Goal: Task Accomplishment & Management: Manage account settings

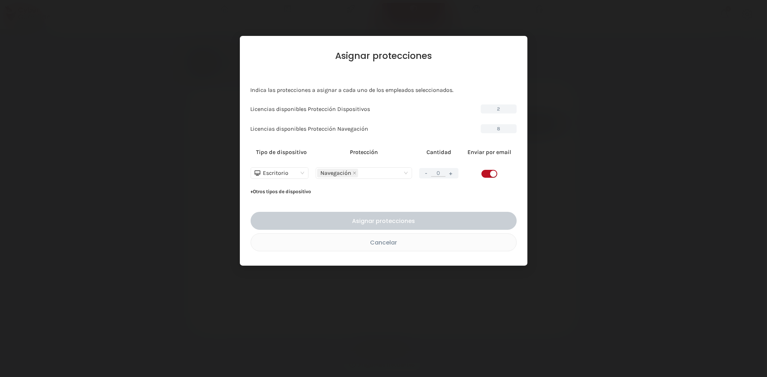
click at [180, 148] on div "Asignar protecciones Indica las protecciones a asignar a cada uno de los emplea…" at bounding box center [383, 188] width 767 height 377
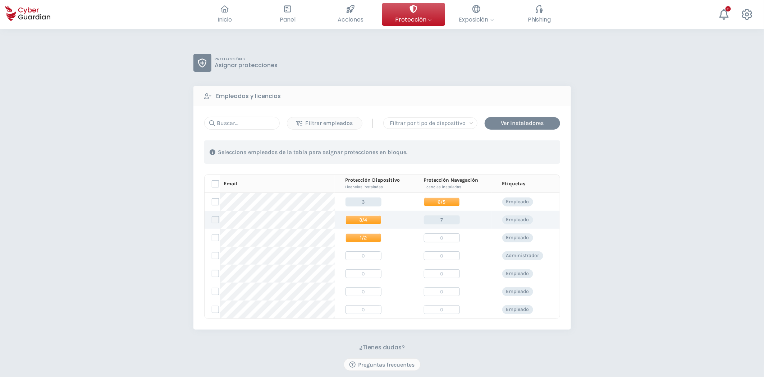
click at [213, 220] on label at bounding box center [215, 219] width 7 height 7
click at [212, 220] on input "checkbox" at bounding box center [212, 220] width 0 height 6
click at [524, 154] on div "Asignar protecciones" at bounding box center [516, 152] width 65 height 9
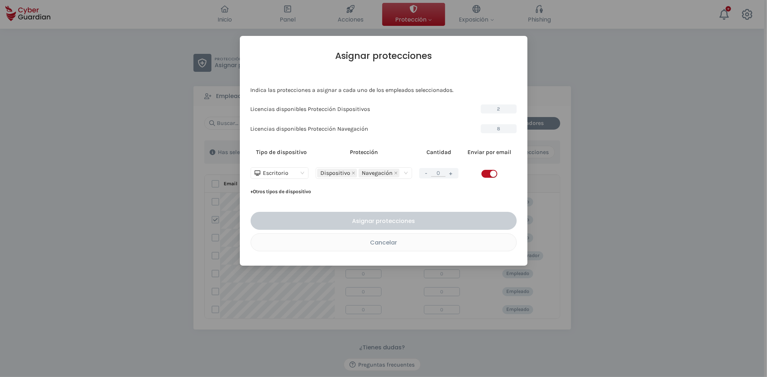
click at [450, 171] on button "+" at bounding box center [450, 173] width 9 height 9
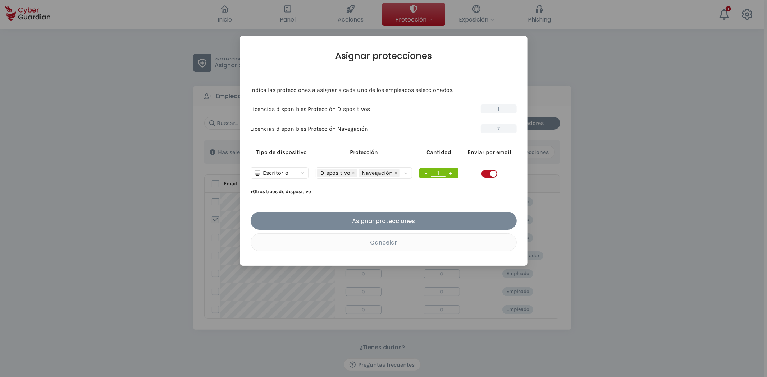
click at [450, 171] on button "+" at bounding box center [450, 173] width 9 height 9
click at [395, 173] on icon "close" at bounding box center [395, 173] width 3 height 3
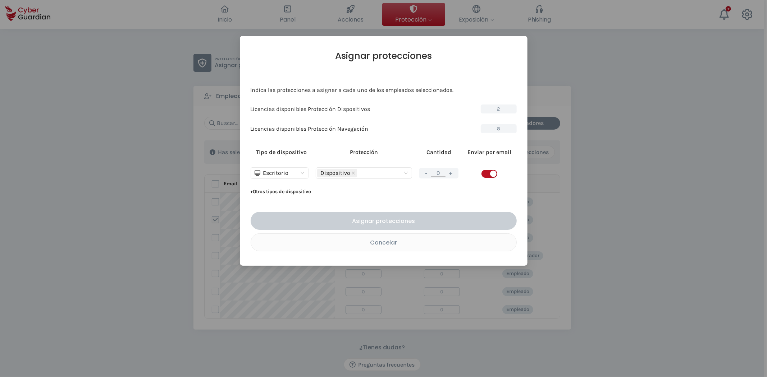
click at [451, 174] on button "+" at bounding box center [450, 173] width 9 height 9
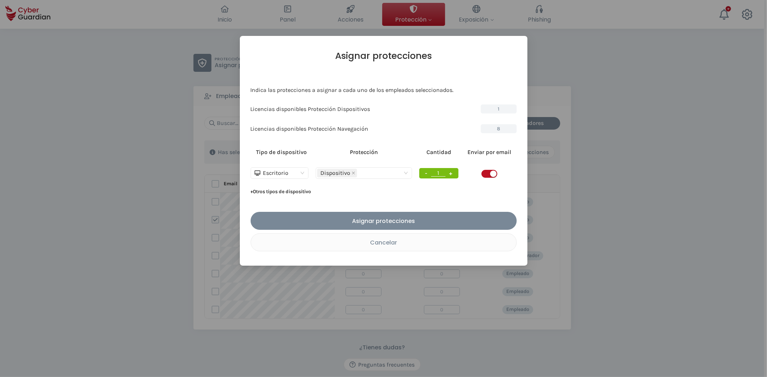
click at [451, 174] on button "+" at bounding box center [450, 173] width 9 height 9
type input "2"
click at [444, 189] on div "Tipo de dispositivo Protección Cantidad Enviar por email Escritorio Dispositivo…" at bounding box center [384, 171] width 266 height 54
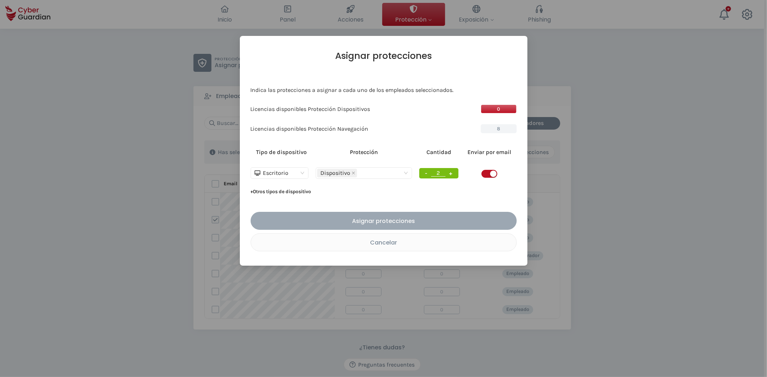
click at [399, 219] on div "Asignar protecciones" at bounding box center [383, 221] width 255 height 9
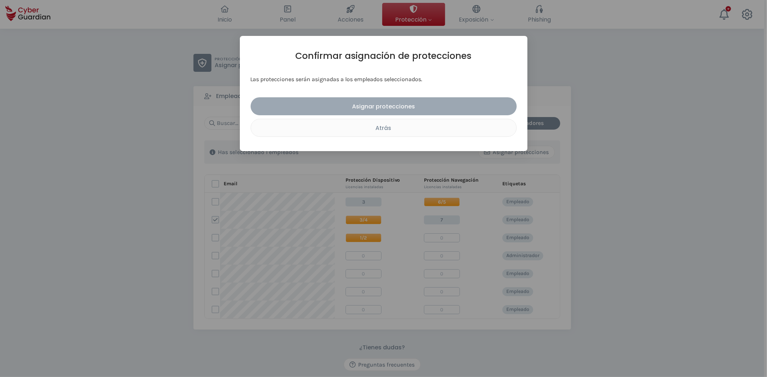
click at [396, 106] on div "Asignar protecciones" at bounding box center [383, 106] width 255 height 9
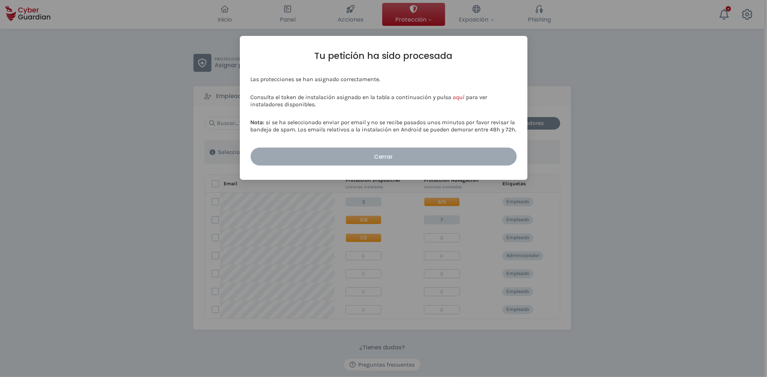
click at [391, 155] on div "Cerrar" at bounding box center [383, 156] width 255 height 9
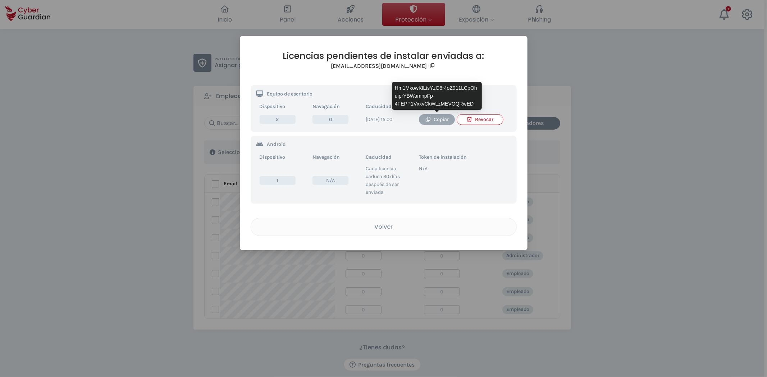
click at [428, 121] on icon "button" at bounding box center [427, 119] width 5 height 5
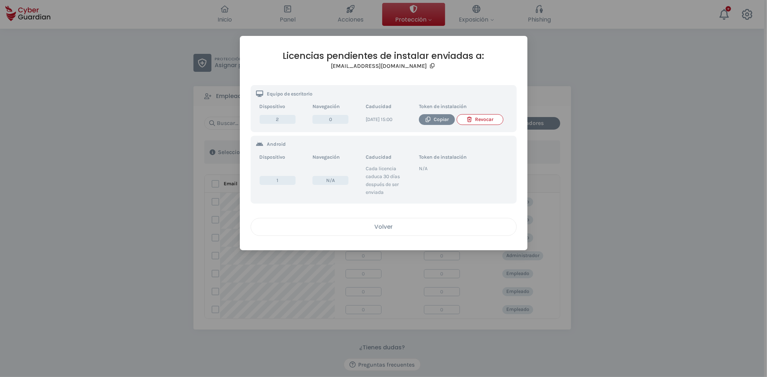
click at [408, 231] on div "Volver" at bounding box center [383, 226] width 254 height 9
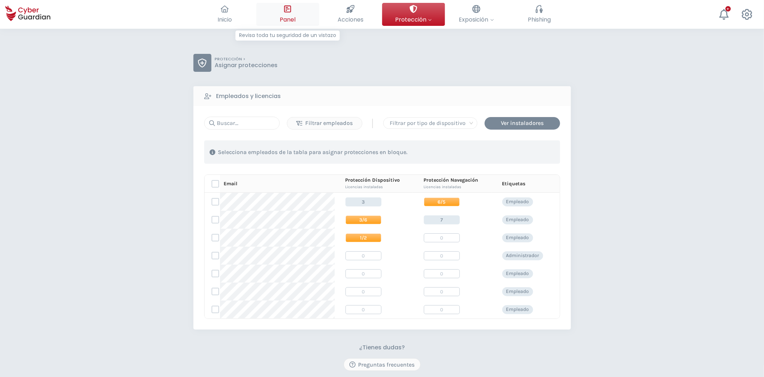
click at [300, 12] on button "Panel Revisa toda tu seguridad de un vistazo" at bounding box center [287, 14] width 63 height 23
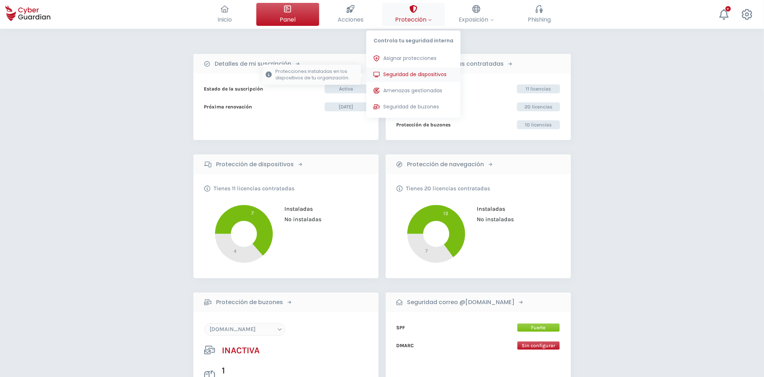
click at [411, 71] on span "Seguridad de dispositivos" at bounding box center [414, 75] width 63 height 8
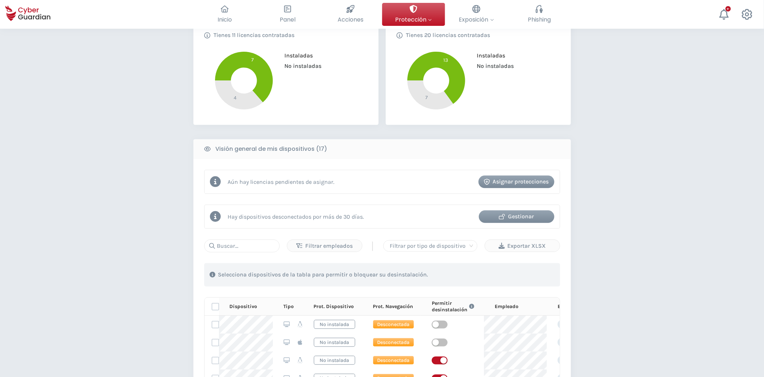
scroll to position [120, 0]
click at [358, 307] on icon at bounding box center [360, 307] width 4 height 2
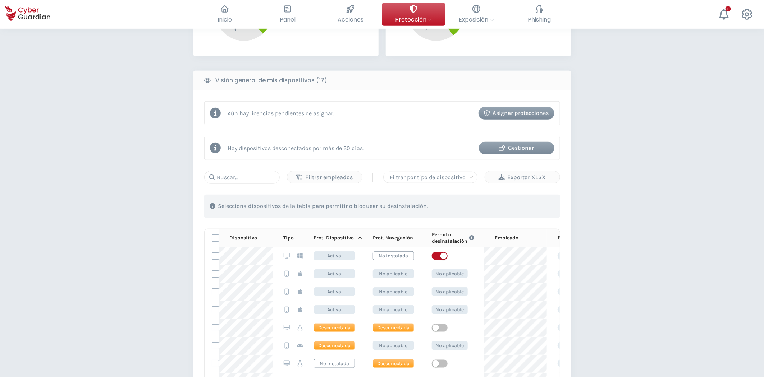
scroll to position [199, 0]
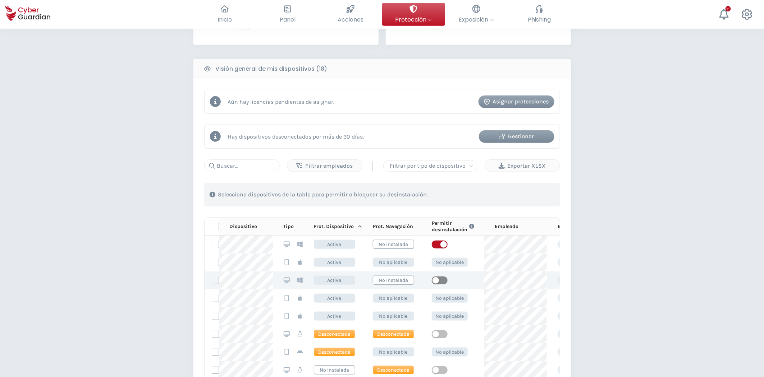
click at [440, 281] on span "button" at bounding box center [440, 281] width 16 height 8
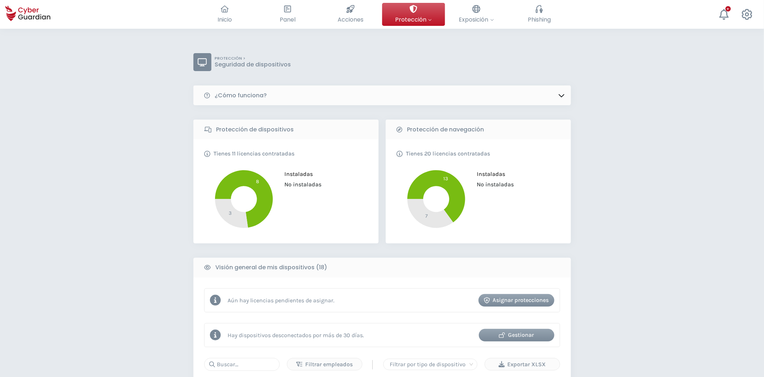
scroll to position [0, 0]
click at [294, 19] on span "Panel" at bounding box center [288, 19] width 16 height 9
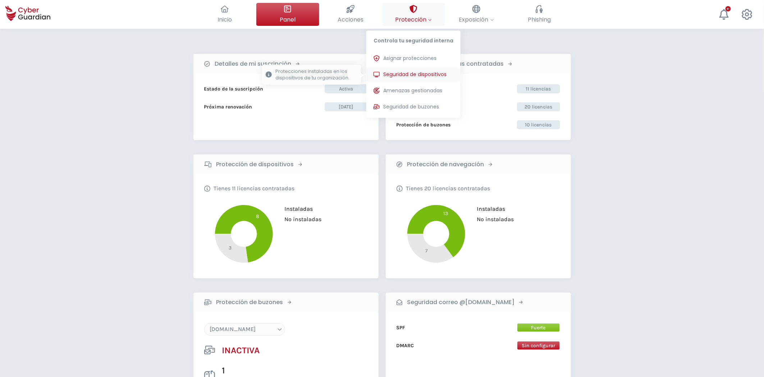
click at [419, 69] on button "Seguridad de dispositivos Protecciones instaladas en los dispositivos de tu org…" at bounding box center [413, 75] width 94 height 14
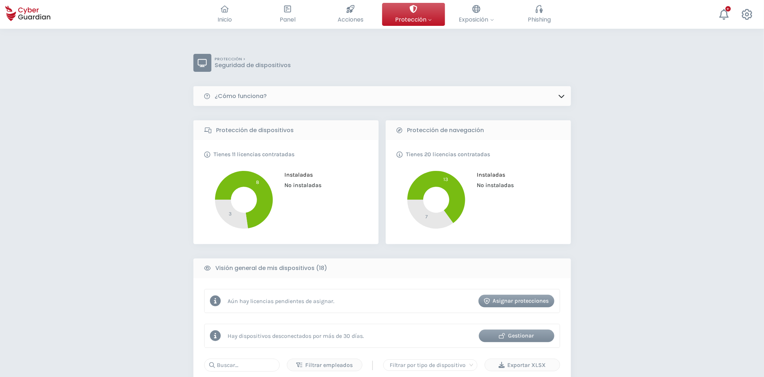
click at [519, 309] on div "Aún hay licencias pendientes de asignar. Asignar protecciones" at bounding box center [382, 301] width 356 height 24
click at [522, 306] on div "Asignar protecciones" at bounding box center [516, 301] width 65 height 9
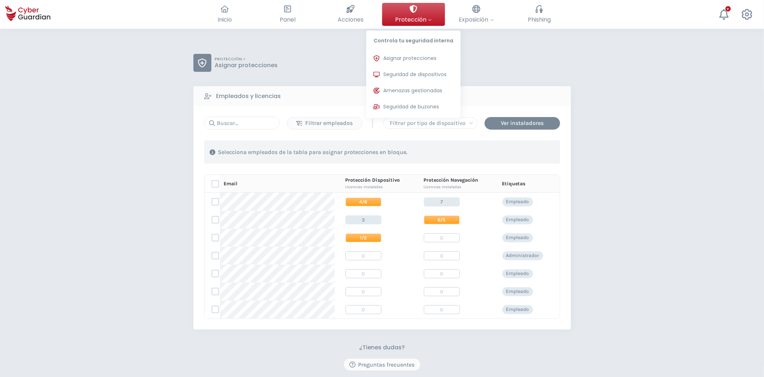
click at [412, 10] on icon at bounding box center [414, 9] width 8 height 8
click at [416, 74] on span "Seguridad de dispositivos" at bounding box center [414, 75] width 63 height 8
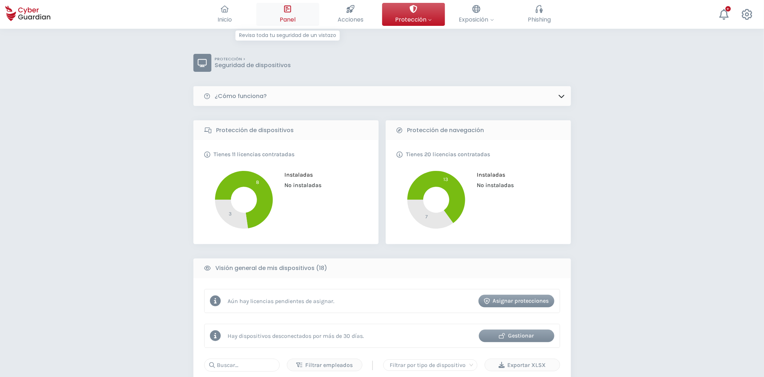
click at [266, 16] on button "Panel Revisa toda tu seguridad de un vistazo" at bounding box center [287, 14] width 63 height 23
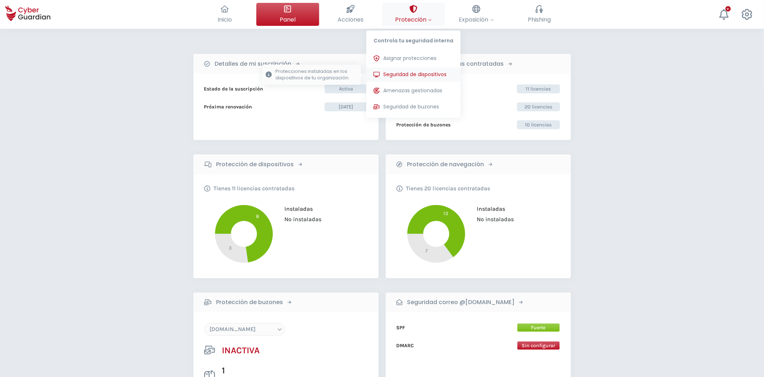
click at [414, 76] on span "Seguridad de dispositivos" at bounding box center [414, 75] width 63 height 8
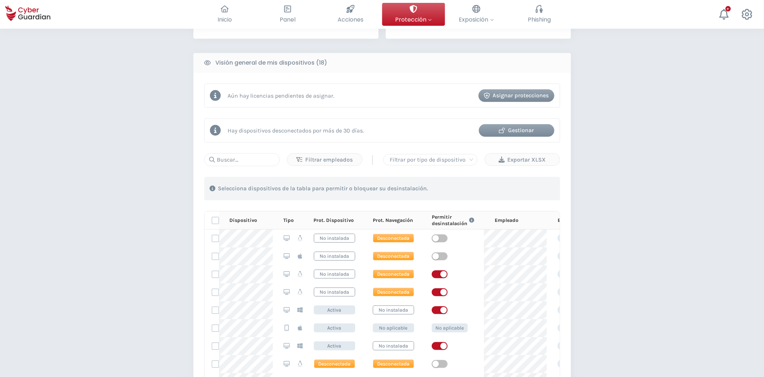
scroll to position [239, 0]
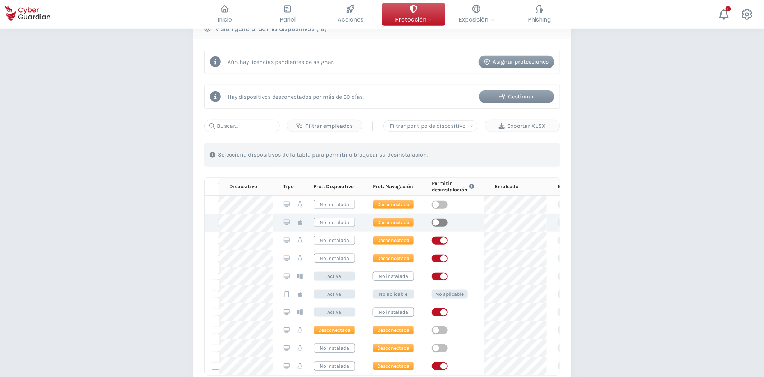
click at [444, 221] on span "button" at bounding box center [440, 223] width 16 height 8
click at [517, 96] on div "Gestionar" at bounding box center [516, 96] width 65 height 9
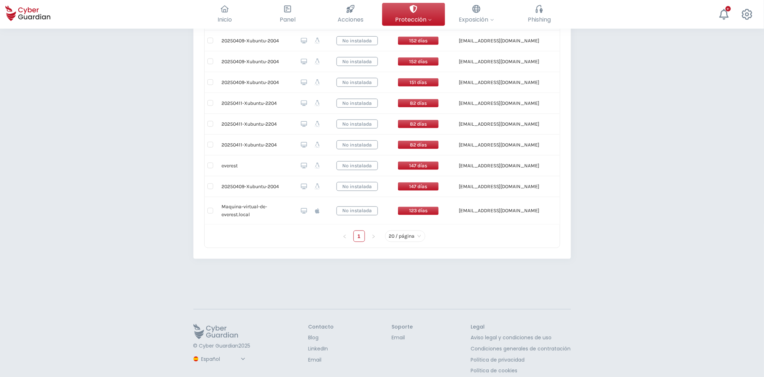
scroll to position [332, 0]
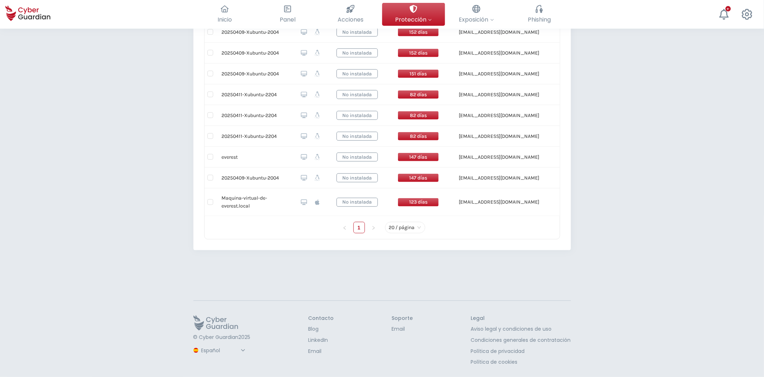
click at [218, 348] on select "Español Inglés Portugués (BR)" at bounding box center [224, 351] width 48 height 13
click at [200, 345] on select "Español Inglés Portugués (BR)" at bounding box center [224, 351] width 48 height 13
click at [224, 355] on select "Spanish English Portuguese (BR)" at bounding box center [225, 351] width 51 height 13
click at [200, 353] on select "Spanish English Portuguese (BR)" at bounding box center [225, 351] width 51 height 13
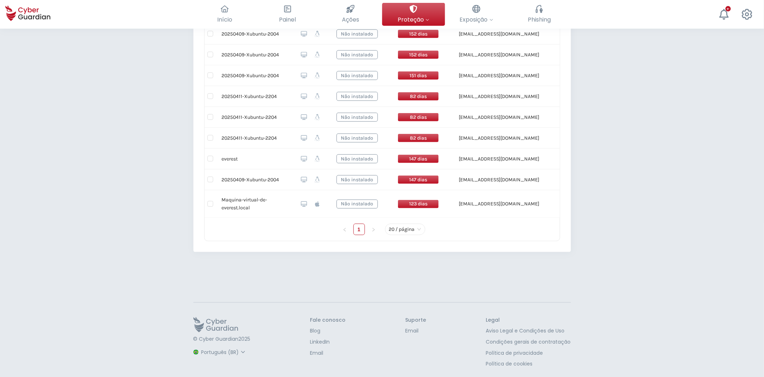
scroll to position [327, 0]
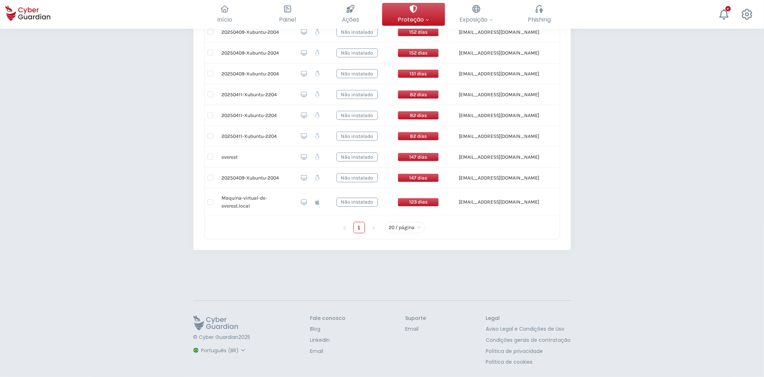
click at [230, 350] on select "Espanhol Inglês Português (BR)" at bounding box center [224, 351] width 48 height 13
click at [200, 345] on select "Espanhol Inglês Português (BR)" at bounding box center [224, 351] width 48 height 13
select select "Español"
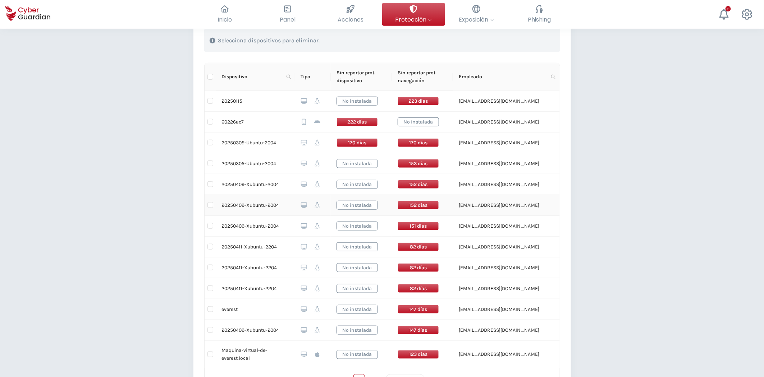
scroll to position [199, 0]
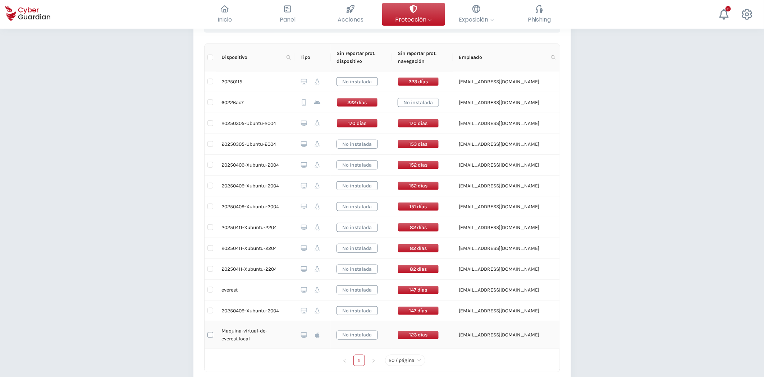
click at [211, 336] on input "checkbox" at bounding box center [210, 335] width 6 height 6
checkbox input "true"
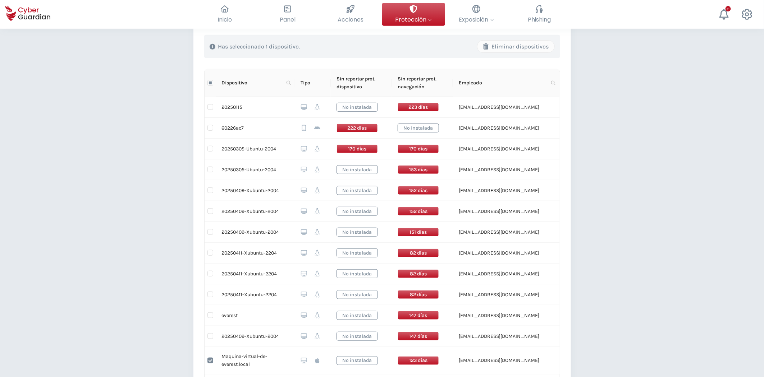
scroll to position [160, 0]
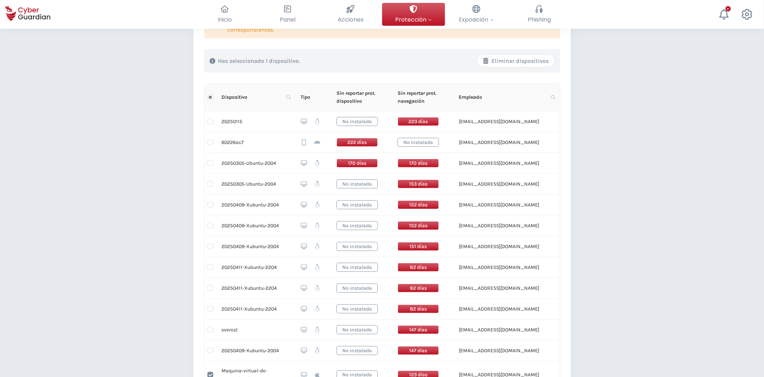
click at [529, 63] on div "Eliminar dispositivos" at bounding box center [516, 61] width 66 height 9
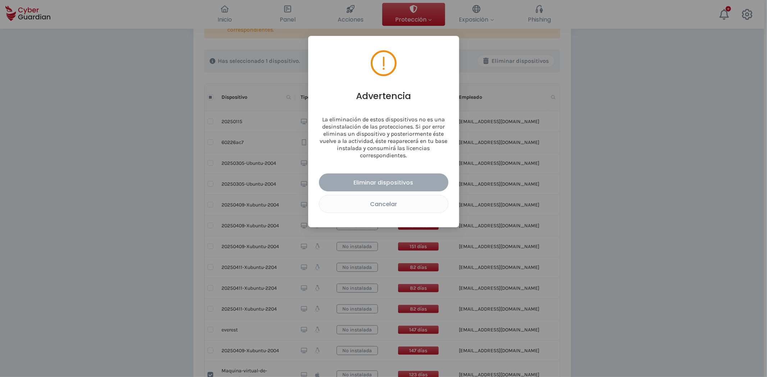
click at [403, 182] on div "Eliminar dispositivos" at bounding box center [383, 182] width 119 height 9
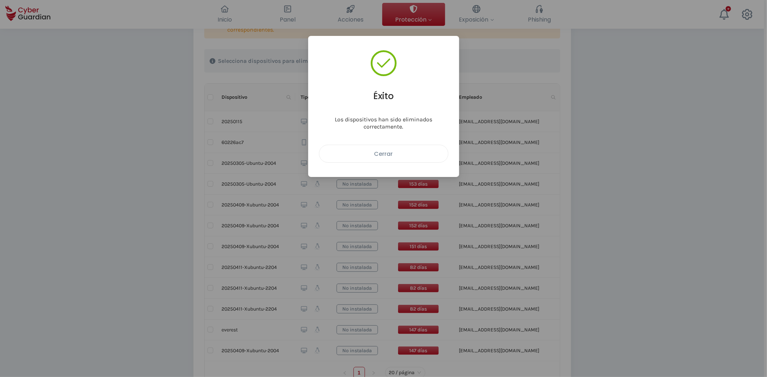
click at [397, 155] on div "Cerrar" at bounding box center [384, 154] width 118 height 9
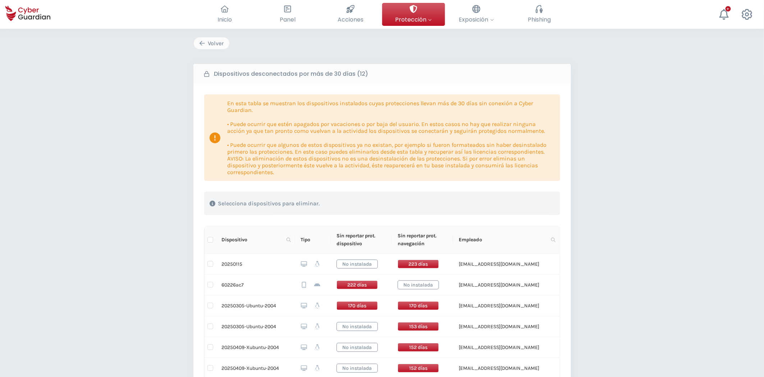
scroll to position [0, 0]
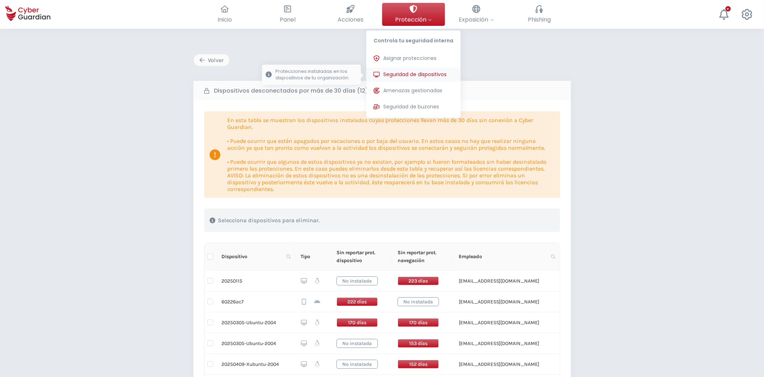
click at [415, 76] on span "Seguridad de dispositivos" at bounding box center [414, 75] width 63 height 8
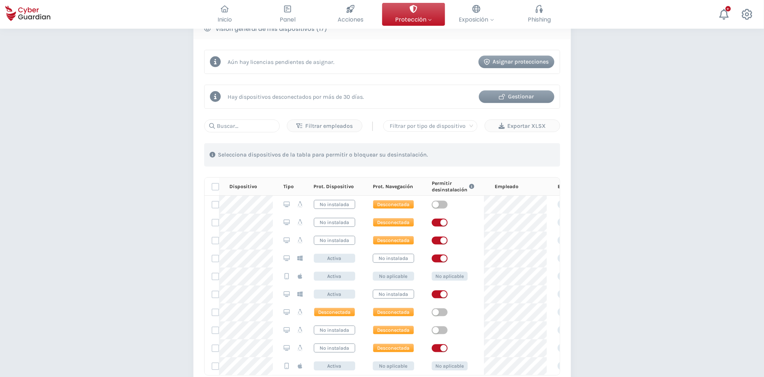
scroll to position [279, 0]
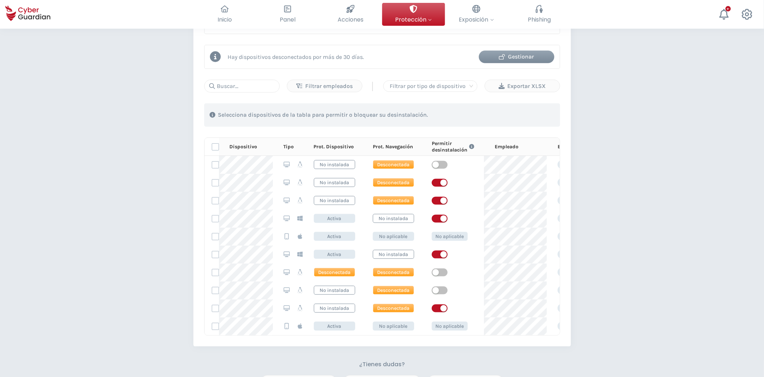
click at [230, 94] on div "Filtrar empleados | Filtrar por tipo de dispositivo Exportar XLSX 1 . Con las e…" at bounding box center [382, 208] width 356 height 256
click at [233, 84] on input "text" at bounding box center [241, 86] width 75 height 13
paste input "C:\Users\abgro\OneDrive\Greenshot\2025-09-22 14_44_50.jpg"
type input "C:\Users\abgro\OneDrive\Greenshot\2025-09-22 14_44_50.jpg"
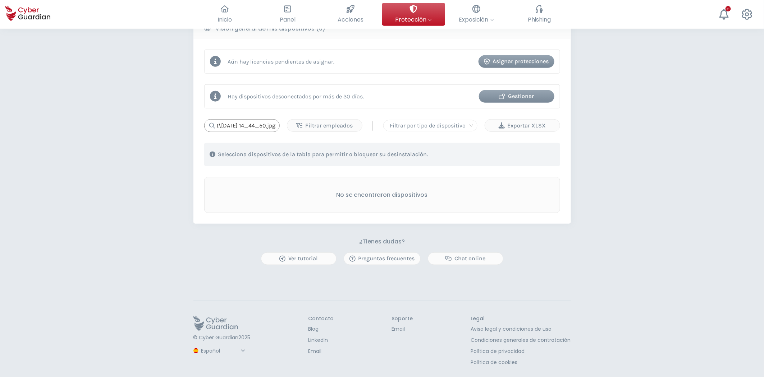
scroll to position [240, 0]
click at [270, 125] on input "C:\Users\abgro\OneDrive\Greenshot\2025-09-22 14_44_50.jpg" at bounding box center [241, 125] width 75 height 13
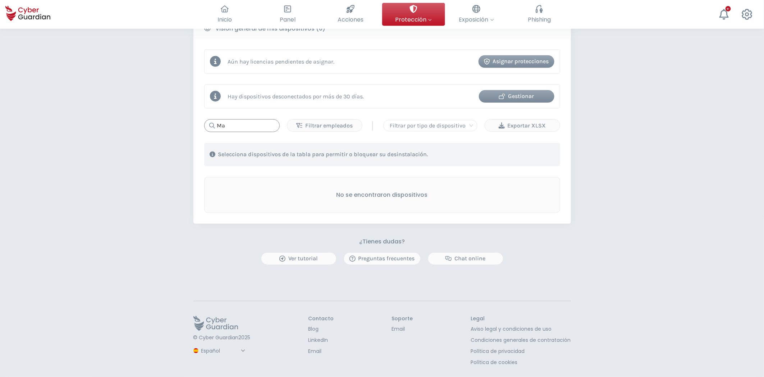
type input "M"
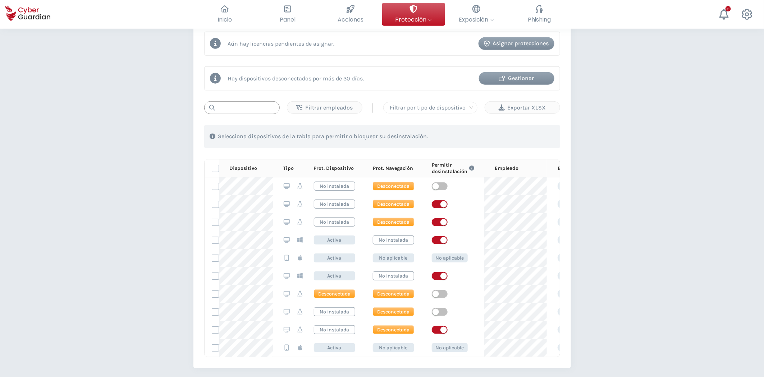
scroll to position [239, 0]
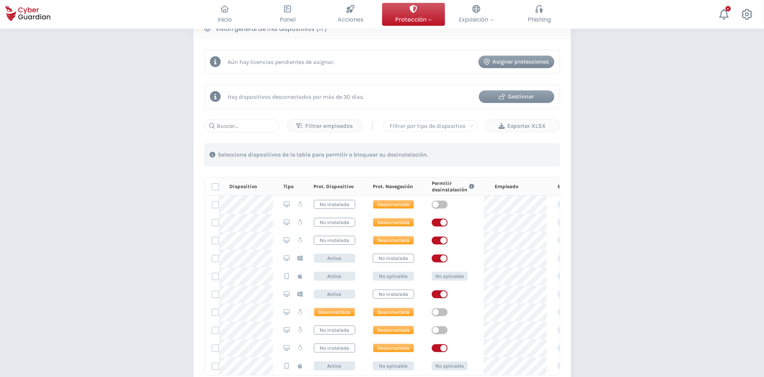
click at [513, 98] on div "Gestionar" at bounding box center [516, 96] width 65 height 9
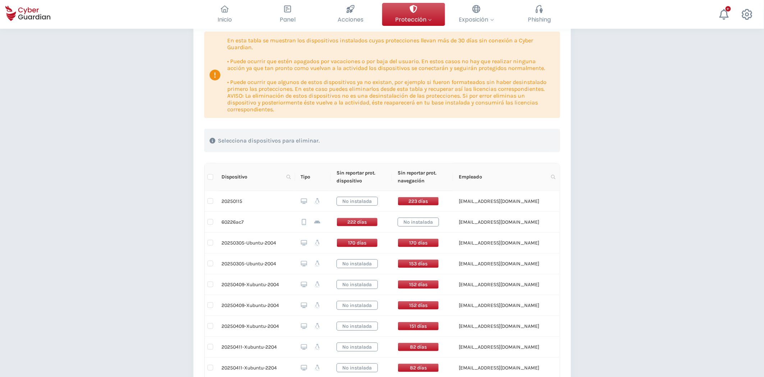
scroll to position [120, 0]
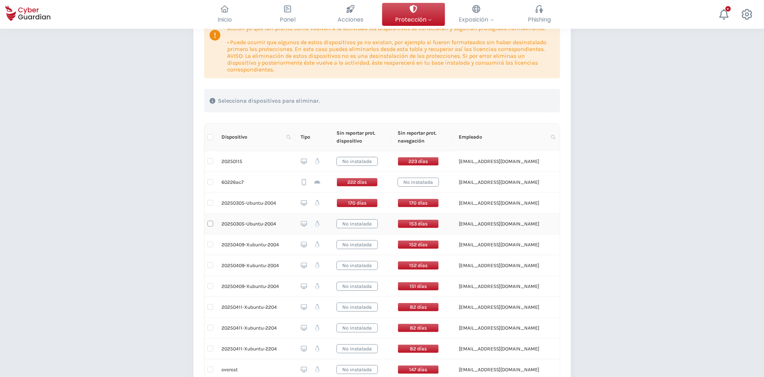
click at [211, 223] on input "checkbox" at bounding box center [210, 224] width 6 height 6
checkbox input "true"
click at [212, 267] on input "checkbox" at bounding box center [210, 266] width 6 height 6
checkbox input "true"
click at [210, 307] on input "checkbox" at bounding box center [210, 307] width 6 height 6
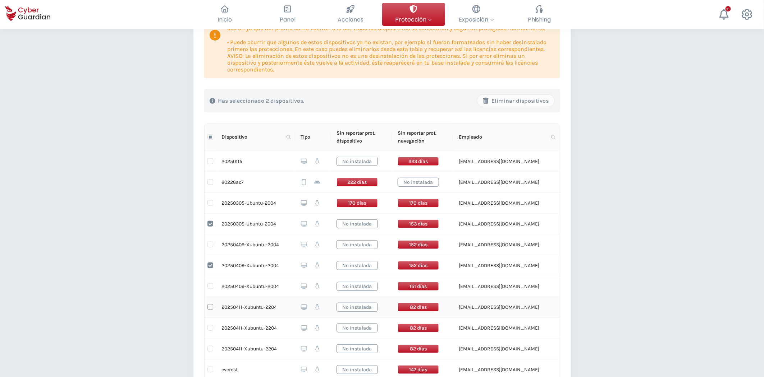
checkbox input "true"
click at [209, 350] on input "checkbox" at bounding box center [210, 349] width 6 height 6
checkbox input "true"
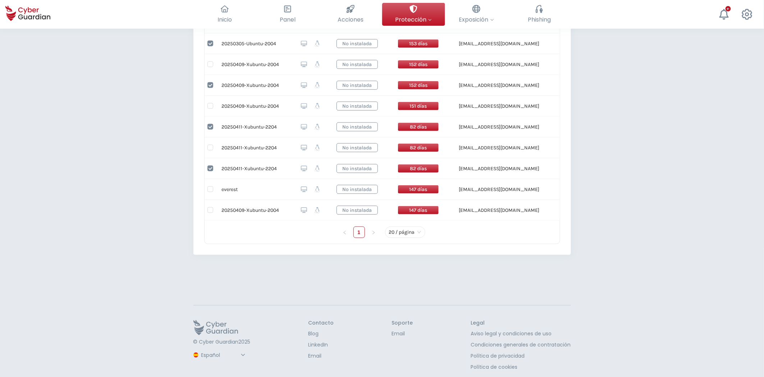
scroll to position [305, 0]
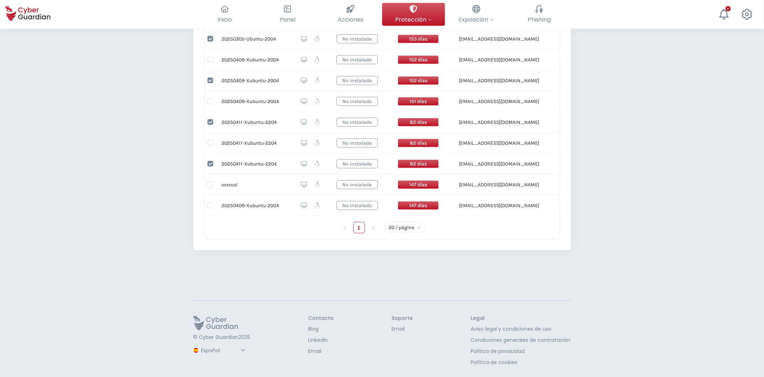
click at [210, 349] on select "Español Inglés Portugués (BR)" at bounding box center [224, 351] width 48 height 13
click at [200, 353] on select "Español Inglés Portugués (BR)" at bounding box center [224, 351] width 48 height 13
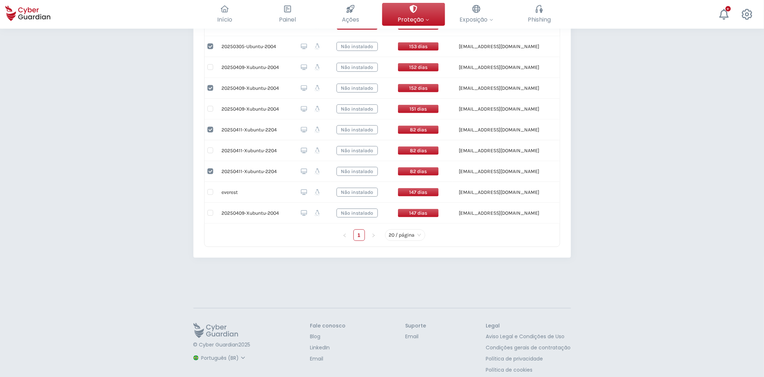
click at [212, 359] on select "Espanhol Inglês Português (BR)" at bounding box center [224, 358] width 48 height 13
click at [200, 352] on select "Espanhol Inglês Português (BR)" at bounding box center [224, 358] width 48 height 13
select select "English"
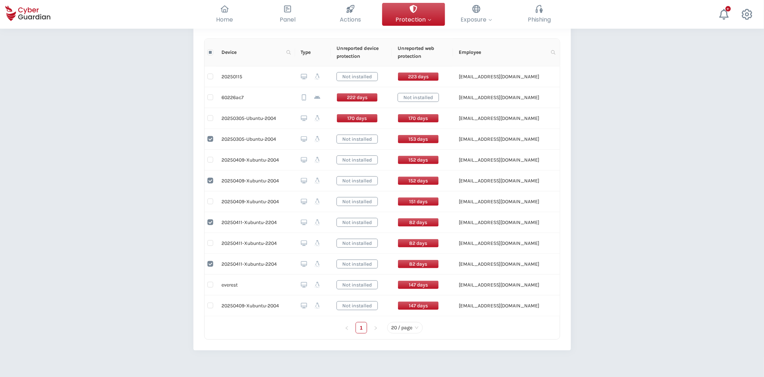
scroll to position [171, 0]
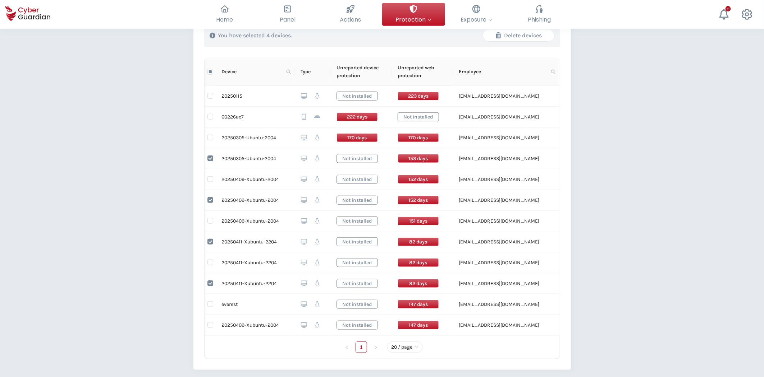
click at [513, 34] on div "Delete devices" at bounding box center [518, 35] width 60 height 9
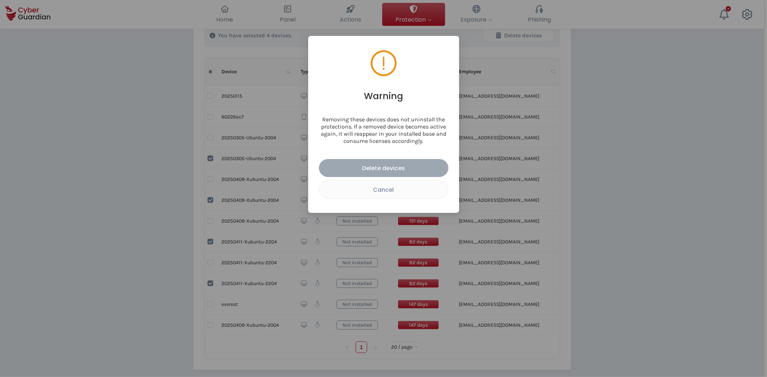
click at [400, 169] on div "Delete devices" at bounding box center [383, 168] width 119 height 9
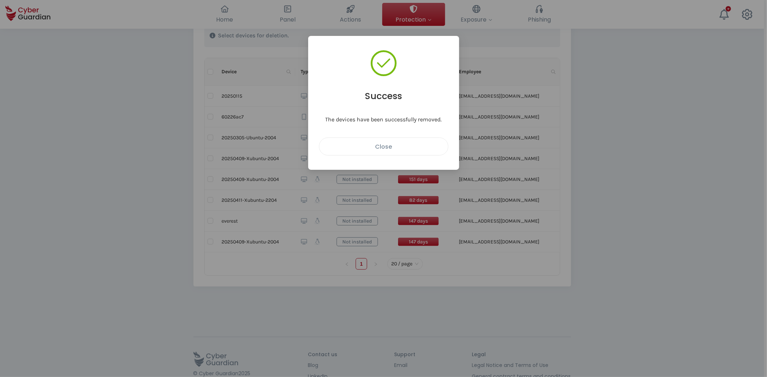
click at [390, 146] on div "Close" at bounding box center [384, 146] width 118 height 9
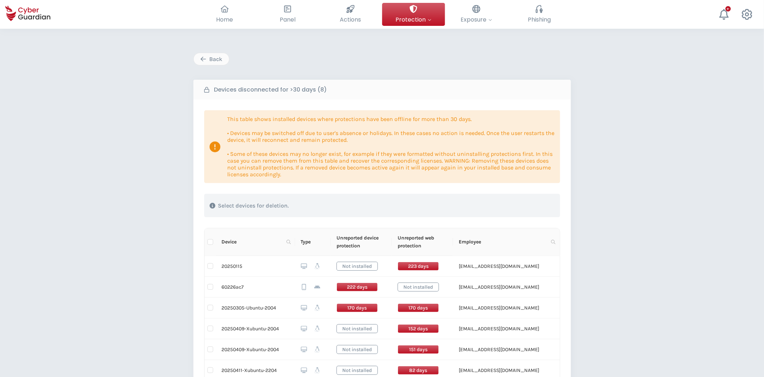
scroll to position [0, 0]
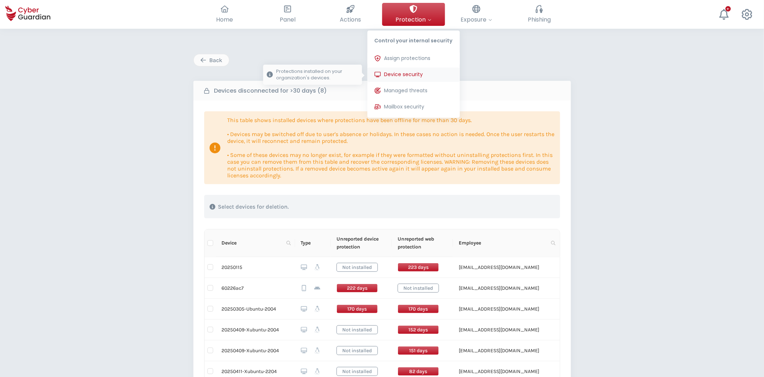
click at [419, 71] on span "Device security" at bounding box center [403, 75] width 39 height 8
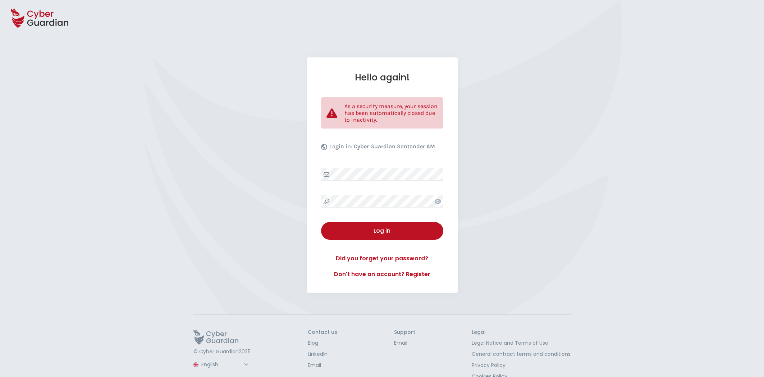
select select "English"
click at [382, 225] on button "Log in" at bounding box center [382, 231] width 122 height 18
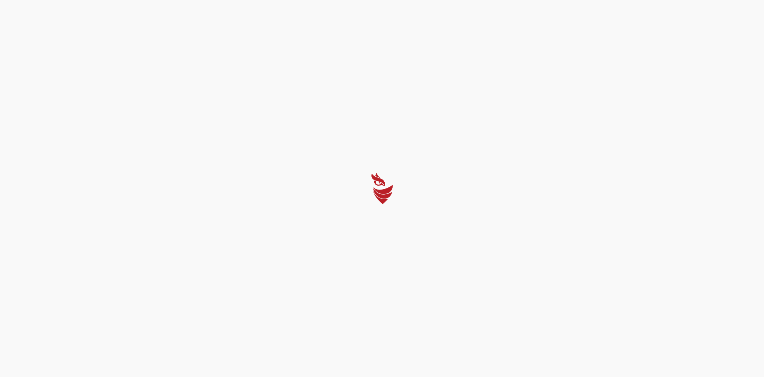
select select "English"
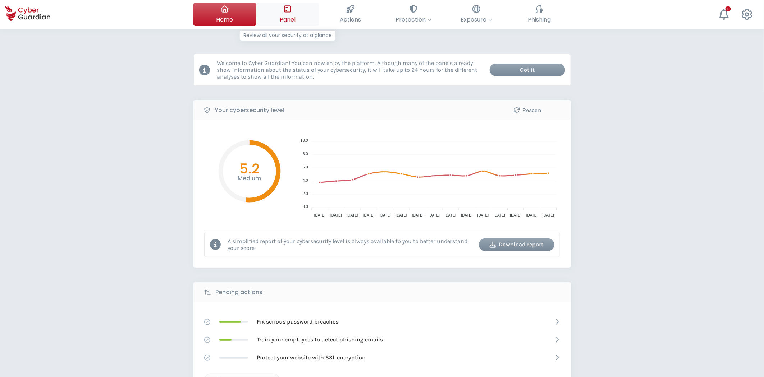
click at [286, 12] on icon at bounding box center [288, 9] width 8 height 8
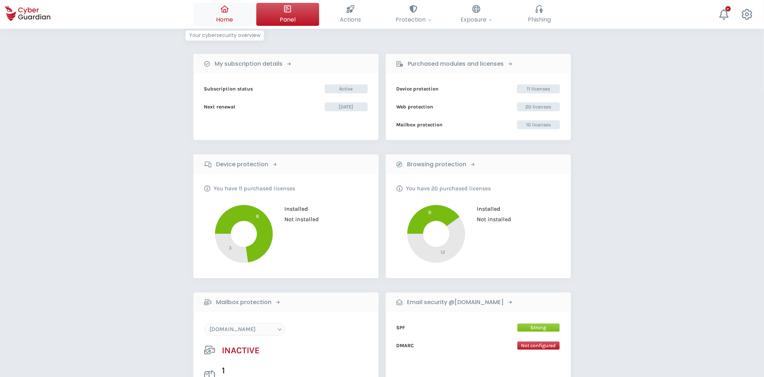
click at [234, 19] on button "Home Your cybersecurity overview" at bounding box center [224, 14] width 63 height 23
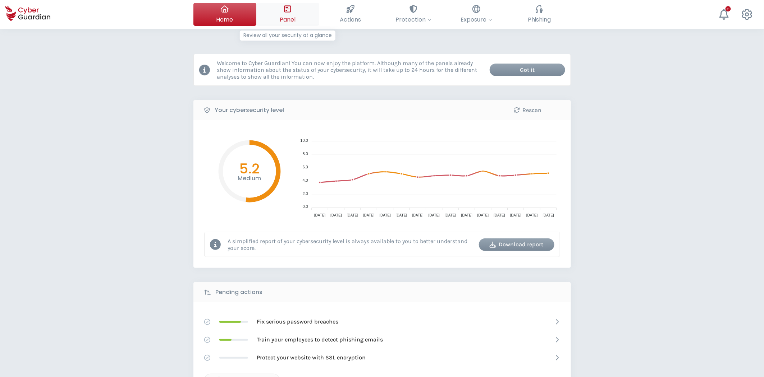
click at [259, 11] on button "Panel Review all your security at a glance" at bounding box center [287, 14] width 63 height 23
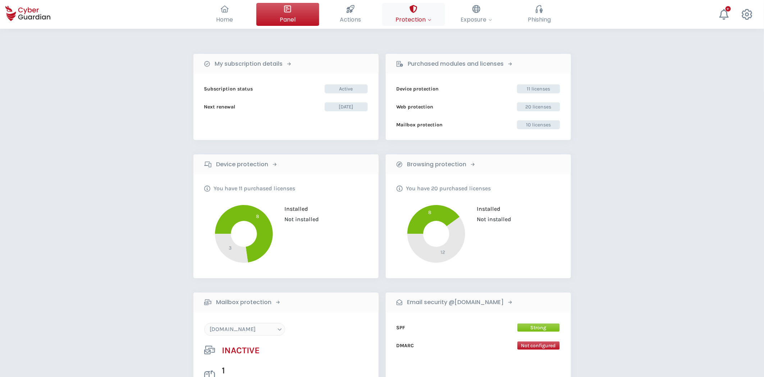
click at [403, 22] on span "Protection" at bounding box center [414, 19] width 36 height 9
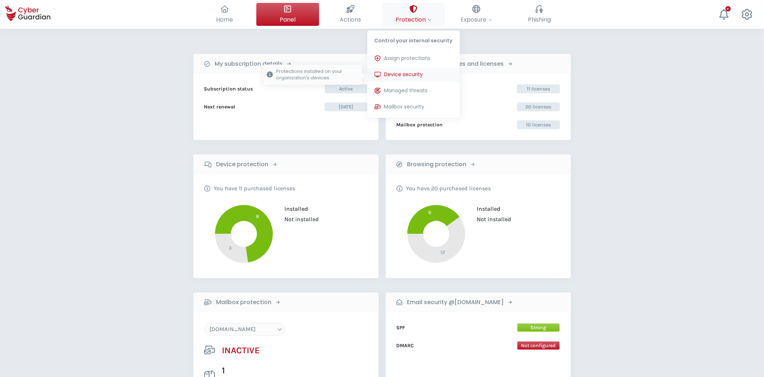
click at [415, 71] on span "Device security" at bounding box center [403, 75] width 39 height 8
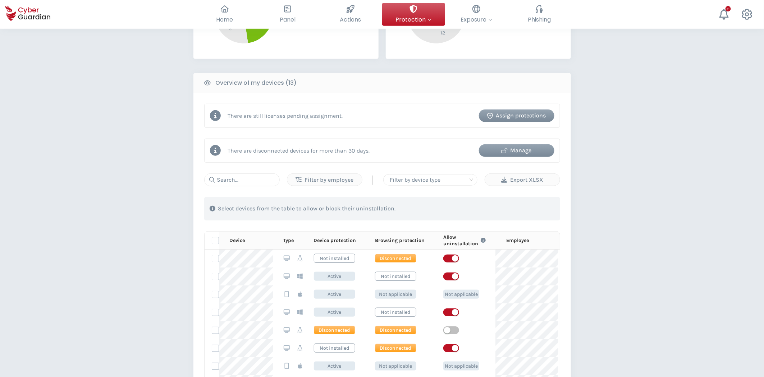
scroll to position [199, 0]
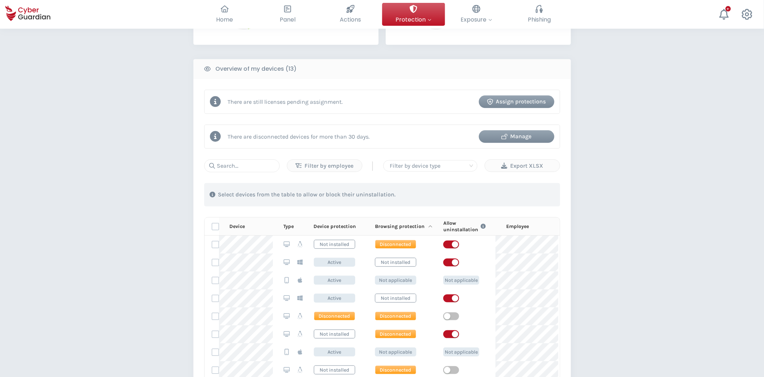
click at [428, 227] on icon at bounding box center [430, 226] width 4 height 5
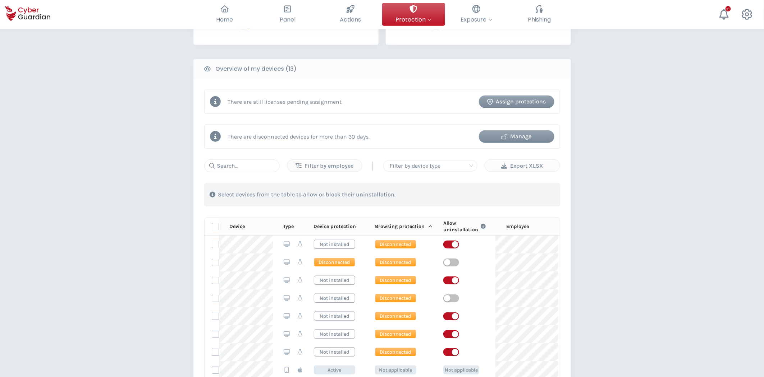
click at [428, 227] on icon at bounding box center [430, 226] width 4 height 5
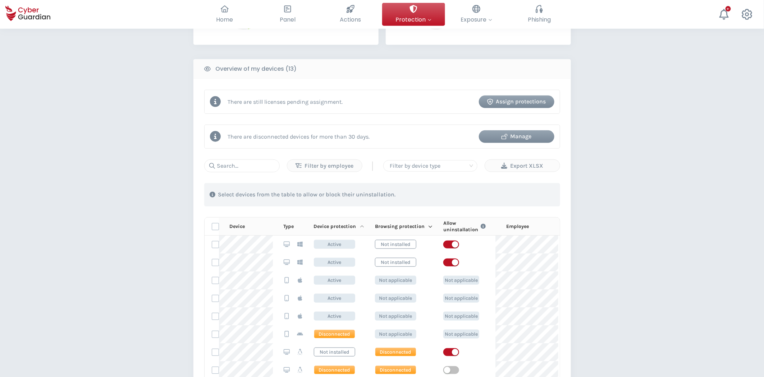
click at [360, 225] on icon at bounding box center [362, 226] width 4 height 5
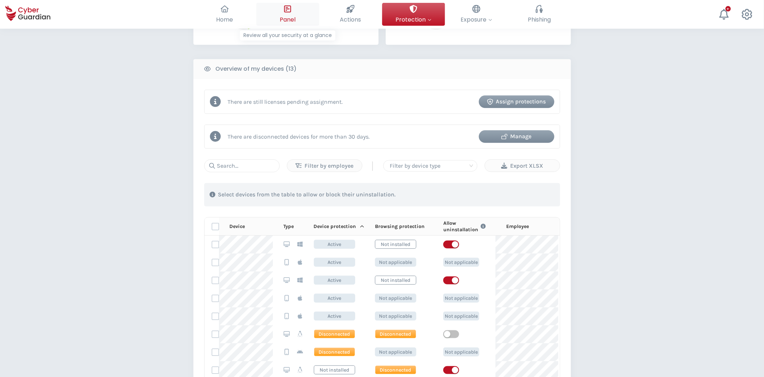
click at [281, 12] on button "Panel Review all your security at a glance" at bounding box center [287, 14] width 63 height 23
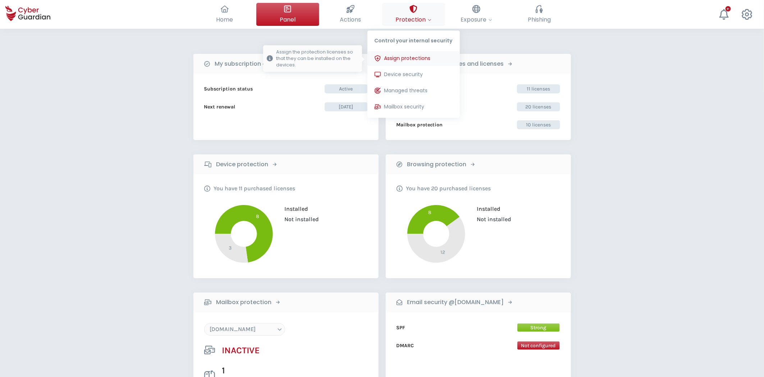
click at [420, 60] on span "Assign protections" at bounding box center [407, 59] width 46 height 8
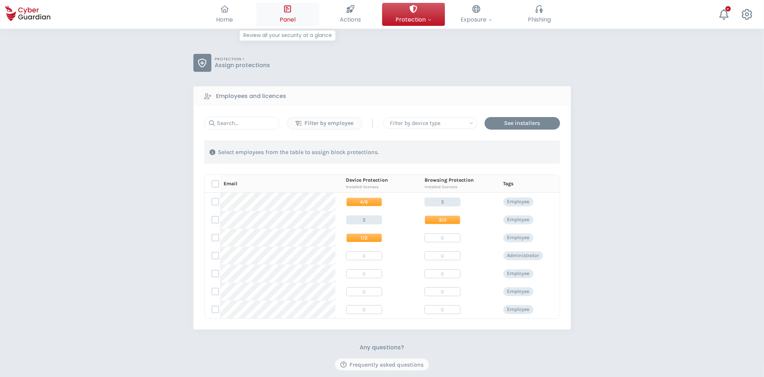
click at [281, 7] on button "Panel Review all your security at a glance" at bounding box center [287, 14] width 63 height 23
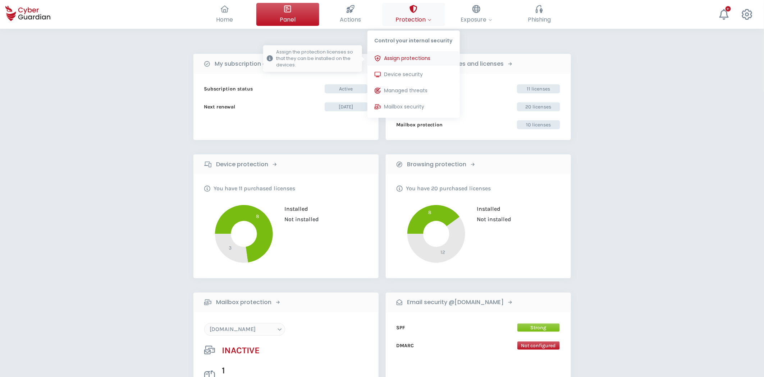
click at [420, 56] on span "Assign protections" at bounding box center [407, 59] width 46 height 8
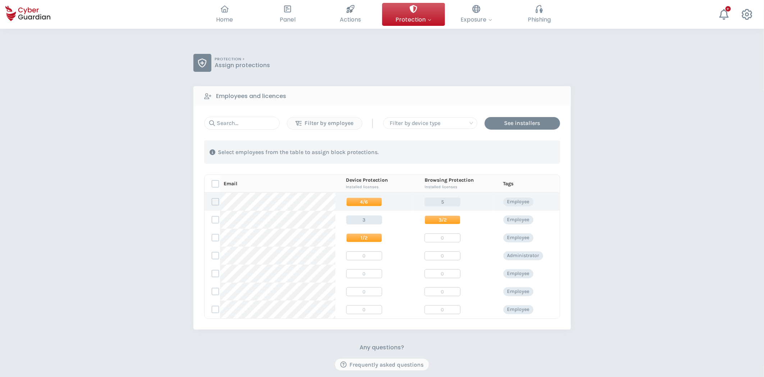
click at [215, 202] on label at bounding box center [215, 201] width 7 height 7
click at [212, 202] on input "checkbox" at bounding box center [212, 202] width 0 height 6
click at [503, 152] on div "Assign protections" at bounding box center [518, 152] width 60 height 9
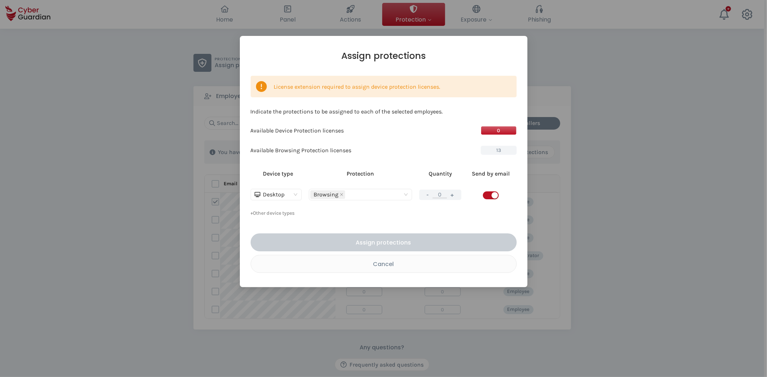
click at [620, 184] on div "Assign protections License extension required to assign device protection licen…" at bounding box center [383, 188] width 767 height 377
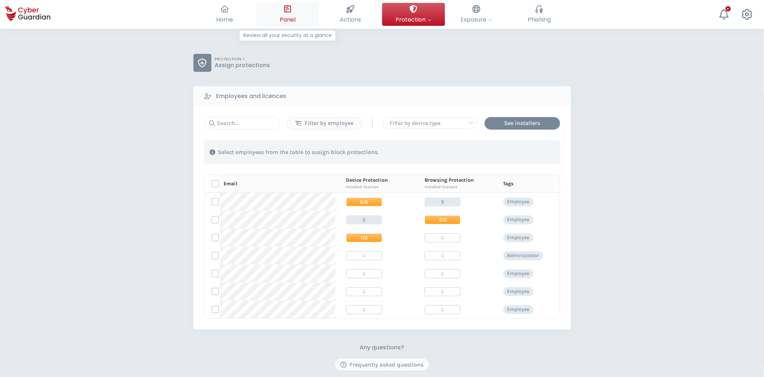
click at [285, 13] on icon at bounding box center [288, 9] width 8 height 8
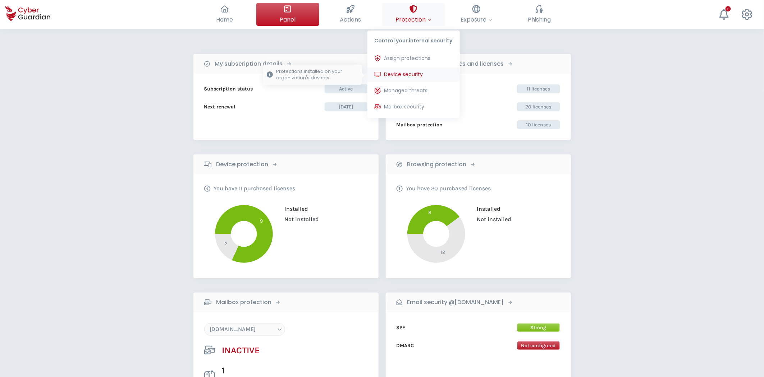
click at [418, 75] on span "Device security" at bounding box center [403, 75] width 39 height 8
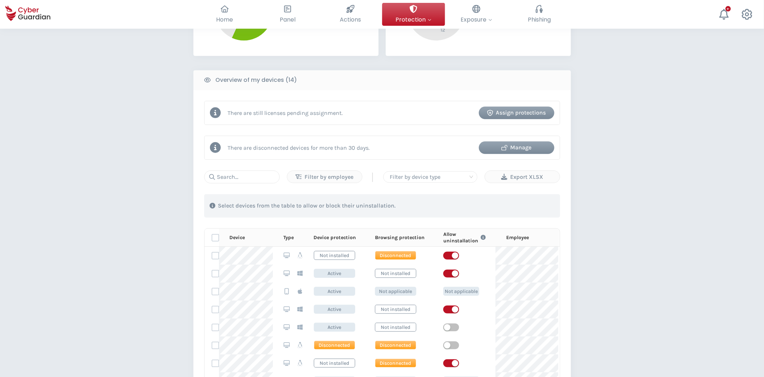
scroll to position [199, 0]
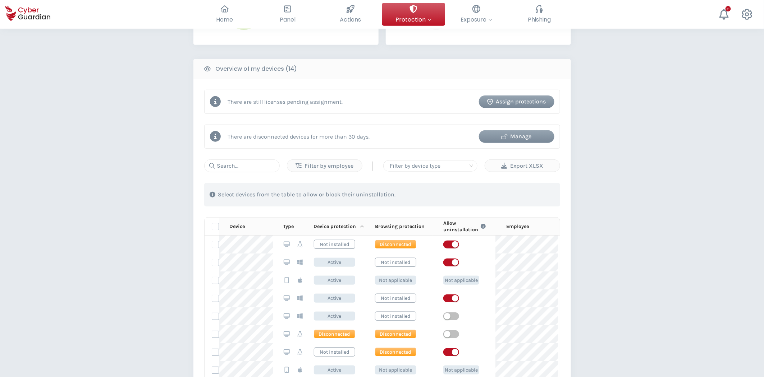
click at [360, 227] on icon at bounding box center [362, 226] width 4 height 5
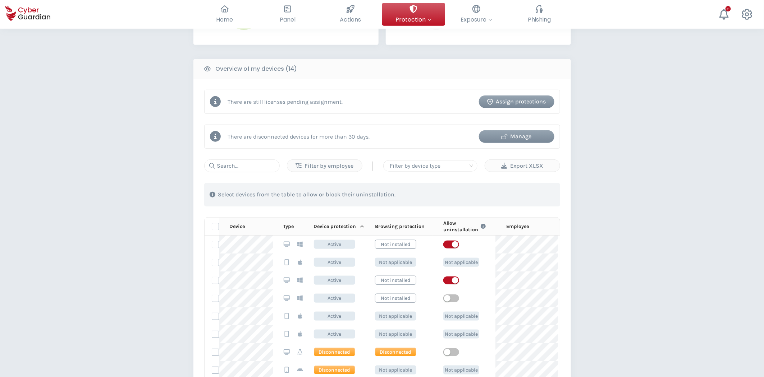
click at [290, 26] on div "Home Your cybersecurity overview Panel Review all your security at a glance Act…" at bounding box center [382, 14] width 764 height 29
click at [290, 18] on span "Panel" at bounding box center [288, 19] width 16 height 9
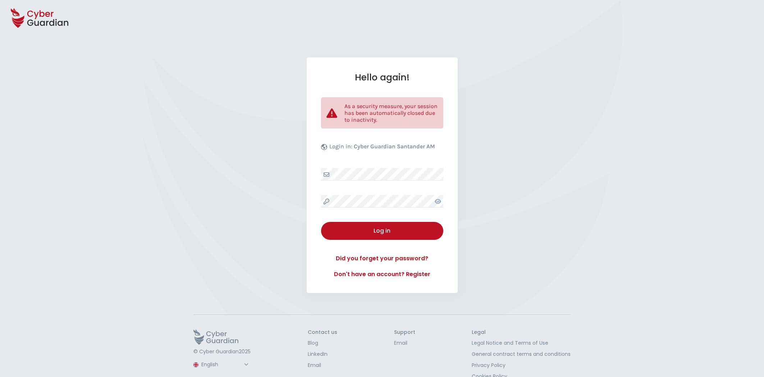
select select "English"
click at [386, 227] on div "Log in" at bounding box center [381, 231] width 111 height 9
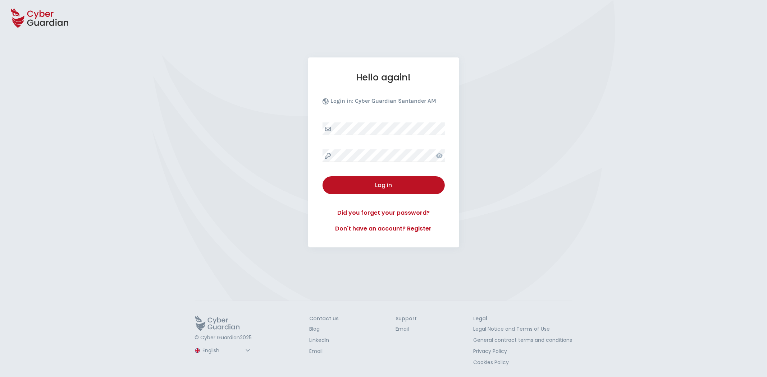
select select "English"
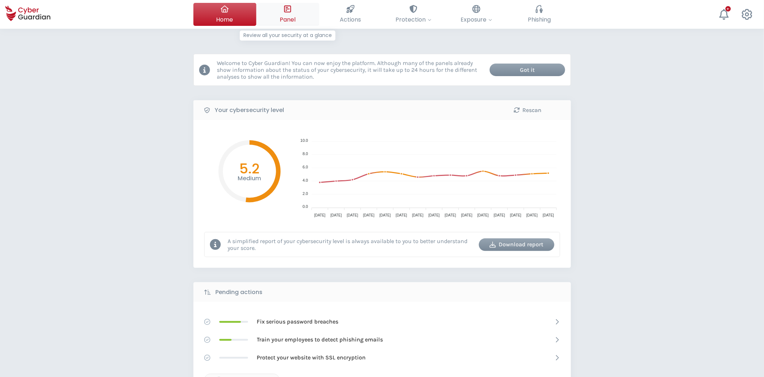
click at [290, 21] on span "Panel" at bounding box center [288, 19] width 16 height 9
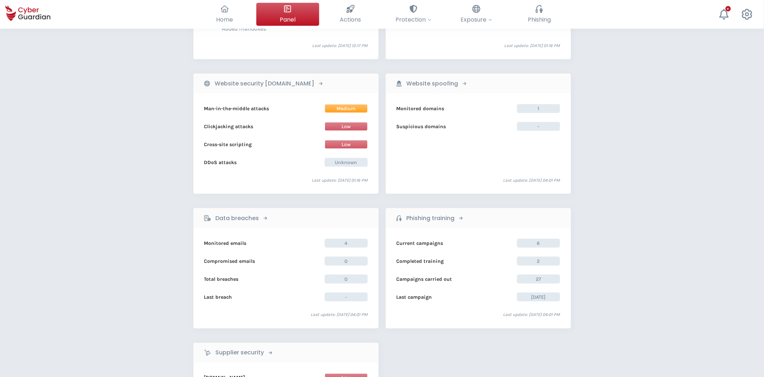
scroll to position [547, 0]
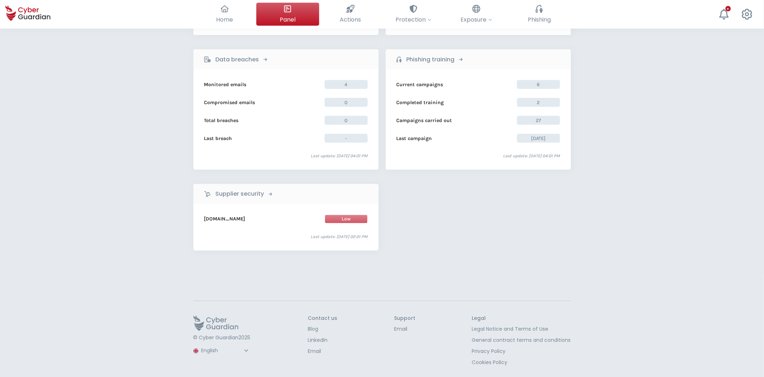
click at [219, 350] on select "Spanish English Portuguese (BR)" at bounding box center [225, 351] width 51 height 13
click at [200, 345] on select "Spanish English Portuguese (BR)" at bounding box center [225, 351] width 51 height 13
click at [212, 352] on select "Español Inglés Portugués (BR)" at bounding box center [224, 351] width 48 height 13
click at [200, 345] on select "Español Inglés Portugués (BR)" at bounding box center [224, 351] width 48 height 13
click at [233, 353] on select "Espanhol Inglês Português (BR)" at bounding box center [224, 351] width 48 height 13
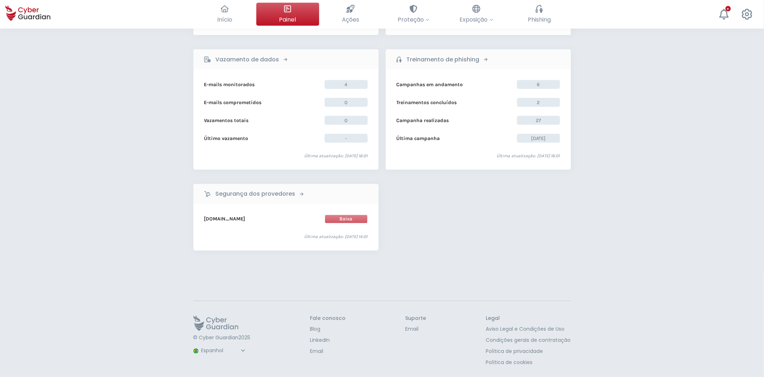
click at [200, 345] on select "Espanhol Inglês Português (BR)" at bounding box center [224, 351] width 48 height 13
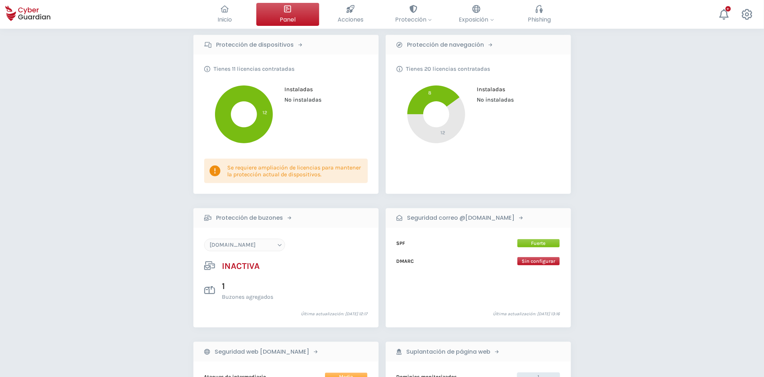
scroll to position [0, 0]
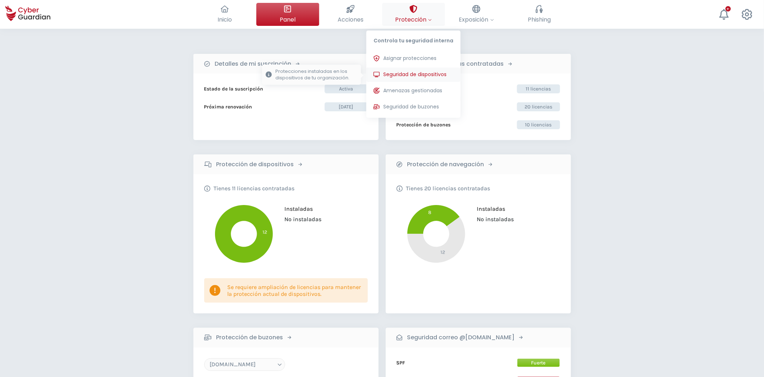
click at [424, 68] on button "Seguridad de dispositivos Protecciones instaladas en los dispositivos de tu org…" at bounding box center [413, 75] width 94 height 14
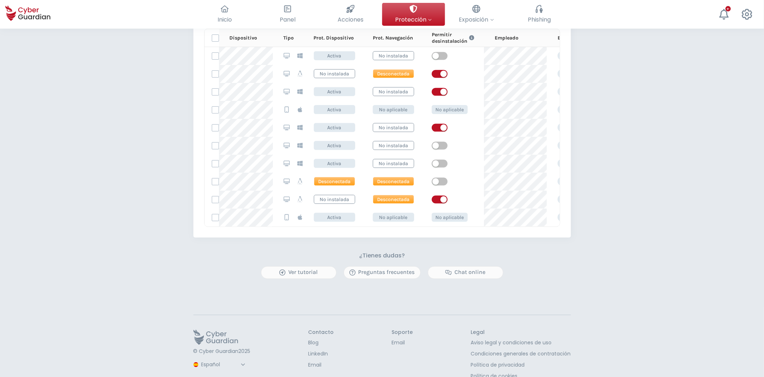
scroll to position [437, 0]
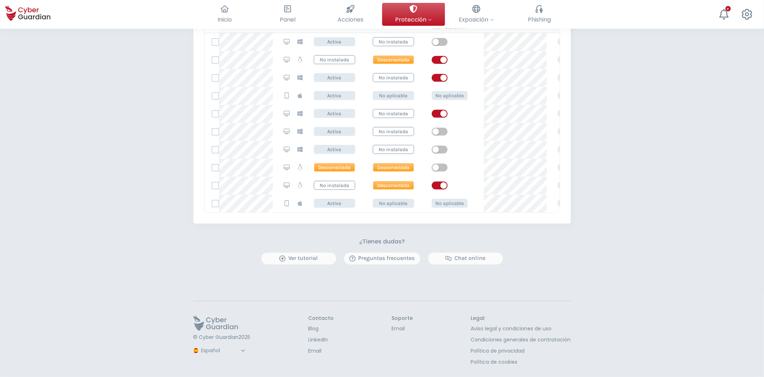
click at [217, 350] on select "Español Inglés Portugués (BR)" at bounding box center [224, 351] width 48 height 13
click at [200, 345] on select "Español Inglés Portugués (BR)" at bounding box center [224, 351] width 48 height 13
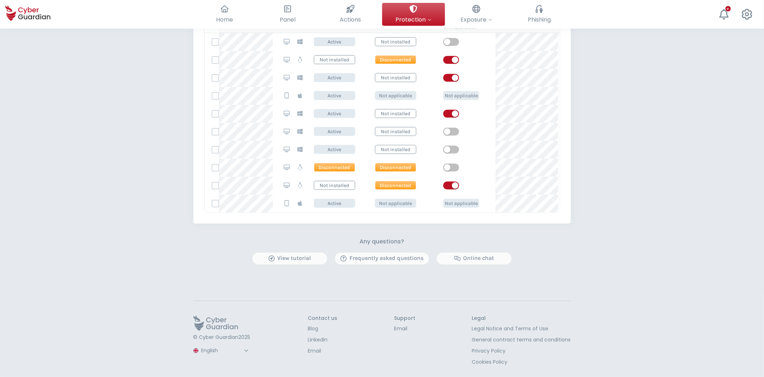
click at [220, 352] on select "Spanish English Portuguese (BR)" at bounding box center [225, 351] width 51 height 13
click at [200, 345] on select "Spanish English Portuguese (BR)" at bounding box center [225, 351] width 51 height 13
select select "Português (BR)"
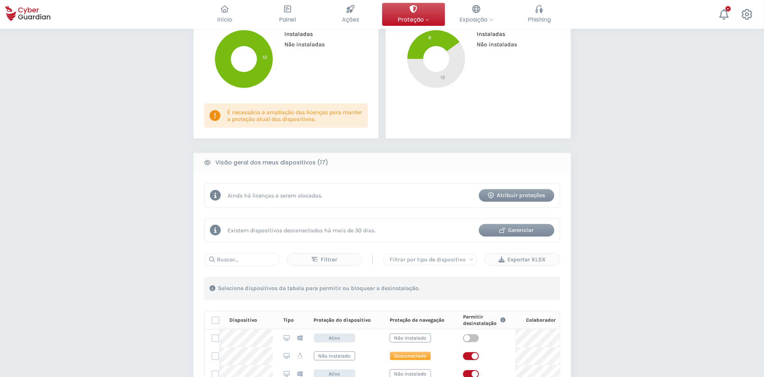
scroll to position [199, 0]
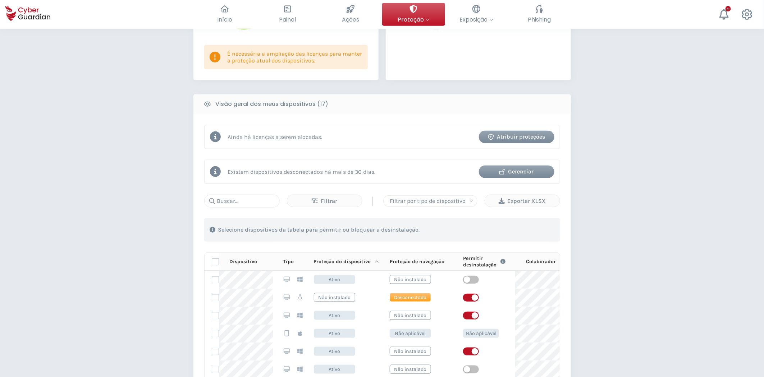
click at [376, 262] on icon at bounding box center [377, 261] width 4 height 5
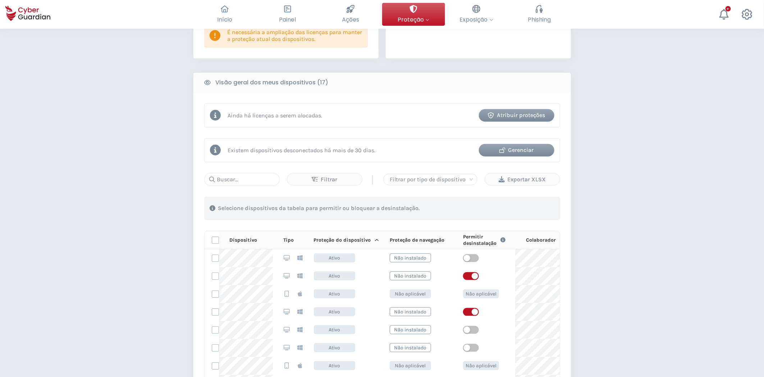
scroll to position [239, 0]
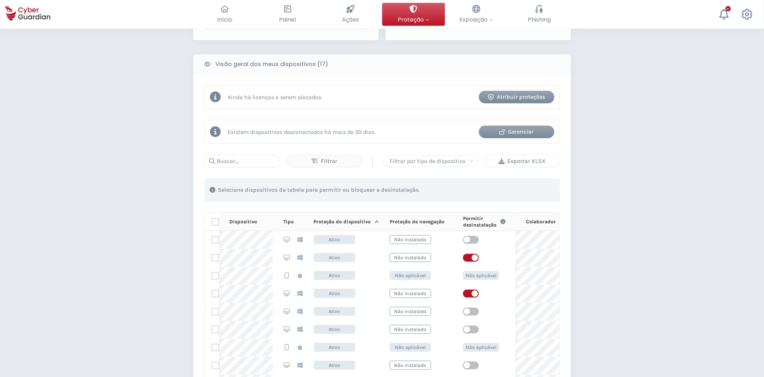
click at [538, 161] on div "Exportar XLSX" at bounding box center [522, 161] width 64 height 9
click at [657, 217] on div "PROTEÇÃO > Segurança de dispositivos Como funciona? Proteção de dispositivos Vo…" at bounding box center [382, 182] width 764 height 786
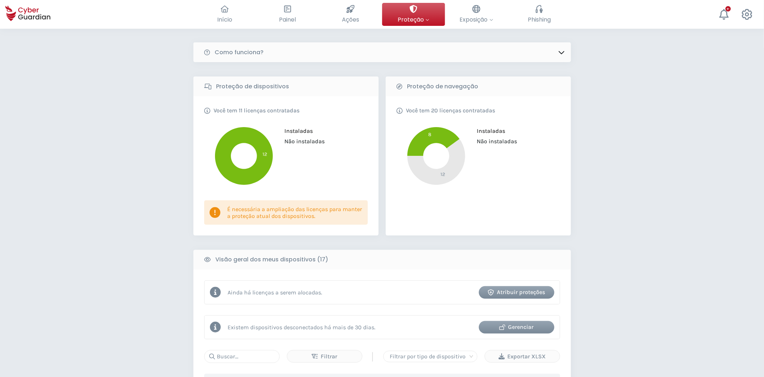
scroll to position [0, 0]
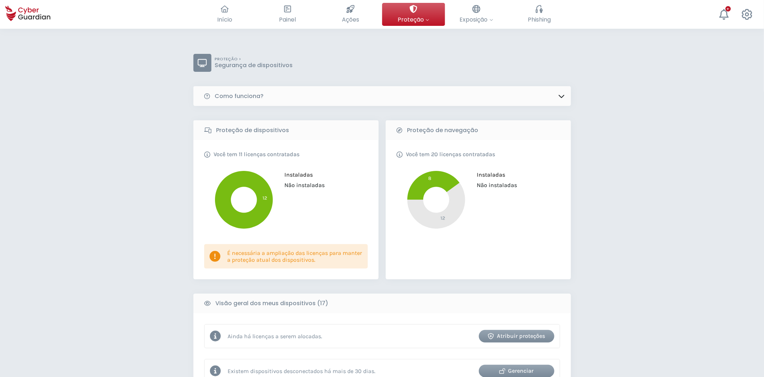
click at [497, 332] on div "Atribuir proteções" at bounding box center [516, 336] width 65 height 9
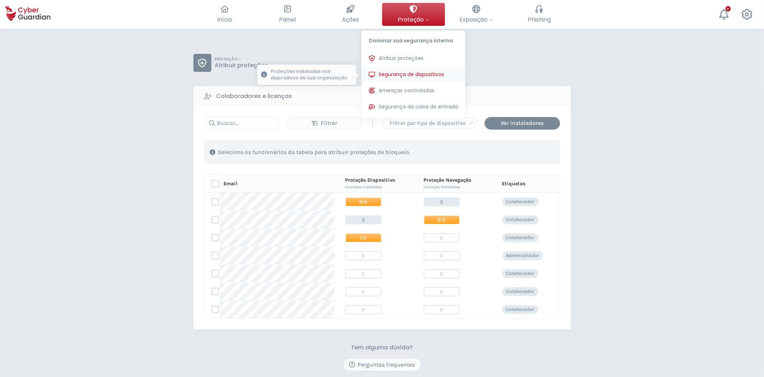
click at [412, 75] on span "Segurança de dispositivos" at bounding box center [410, 75] width 65 height 8
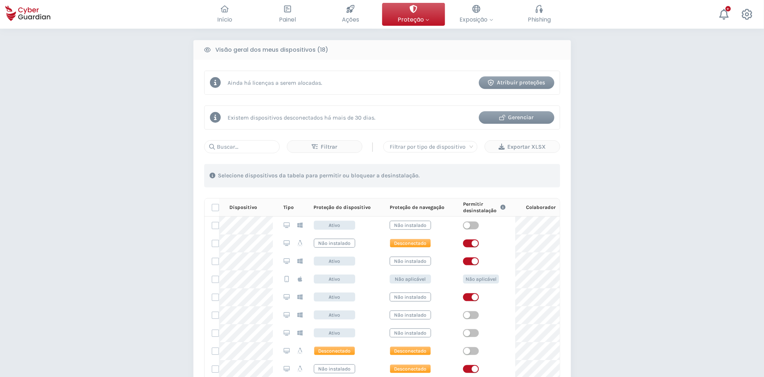
scroll to position [239, 0]
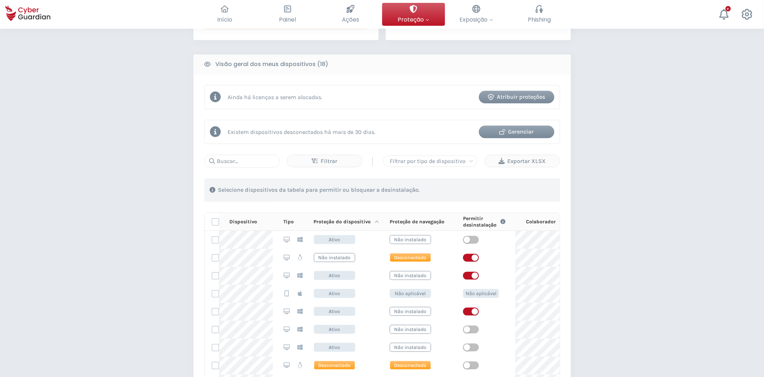
click at [375, 222] on icon at bounding box center [377, 222] width 4 height 5
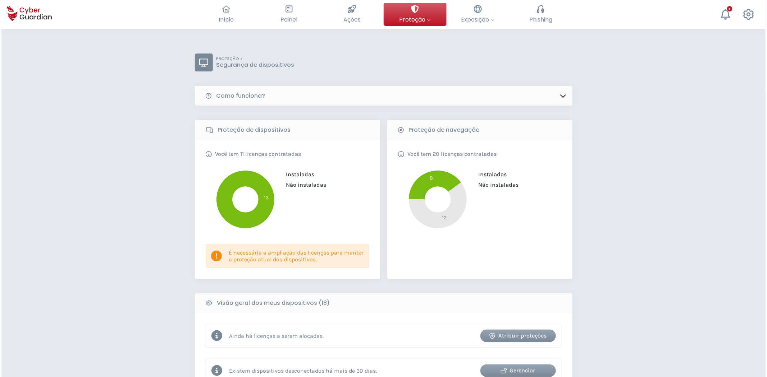
scroll to position [0, 0]
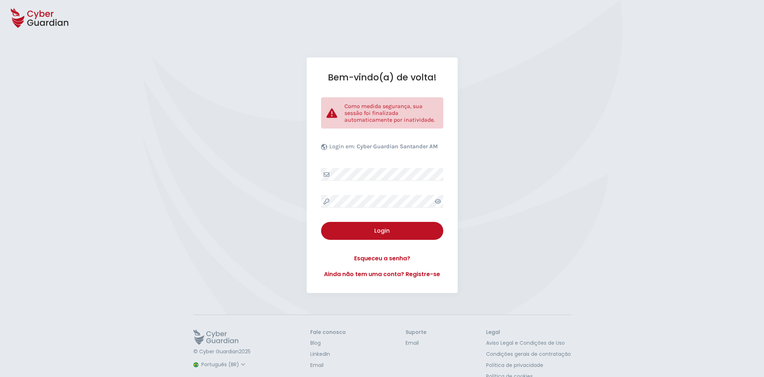
select select "Português (BR)"
click at [367, 230] on div "Login" at bounding box center [381, 231] width 111 height 9
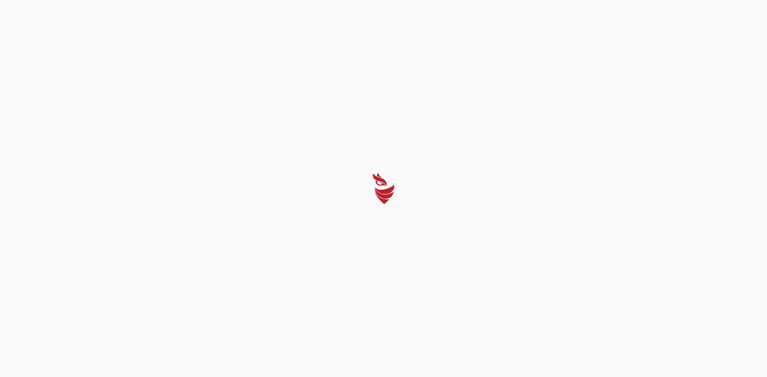
select select "Português (BR)"
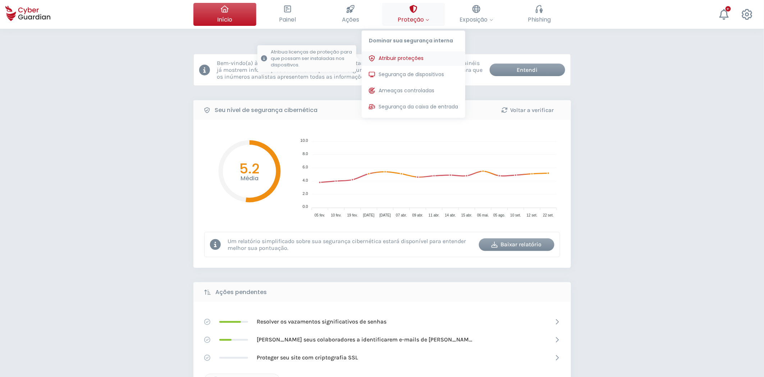
click at [414, 58] on span "Atribuir proteções" at bounding box center [400, 59] width 45 height 8
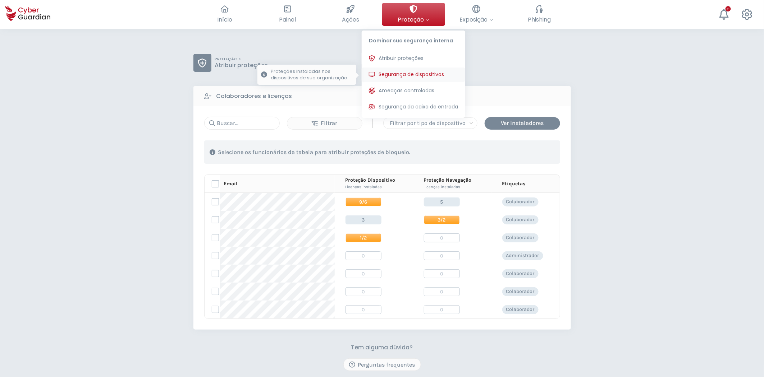
click at [415, 74] on span "Segurança de dispositivos" at bounding box center [410, 75] width 65 height 8
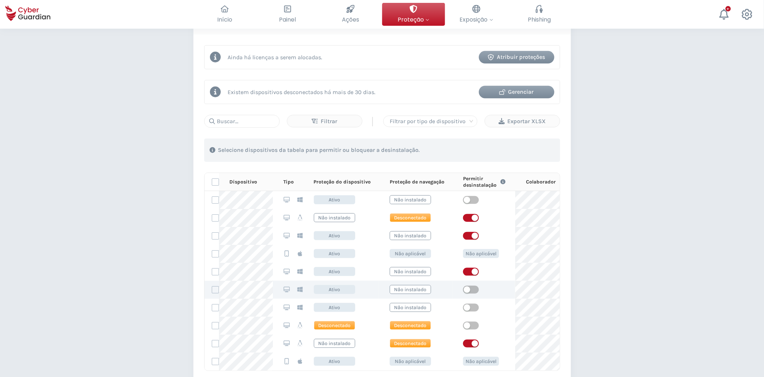
scroll to position [40, 0]
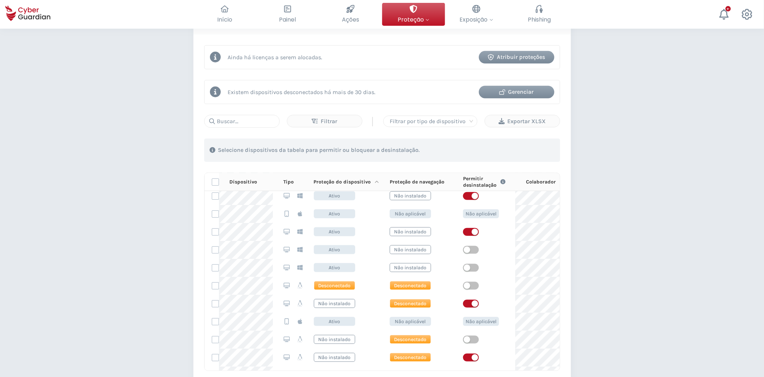
click at [377, 181] on icon at bounding box center [377, 182] width 4 height 5
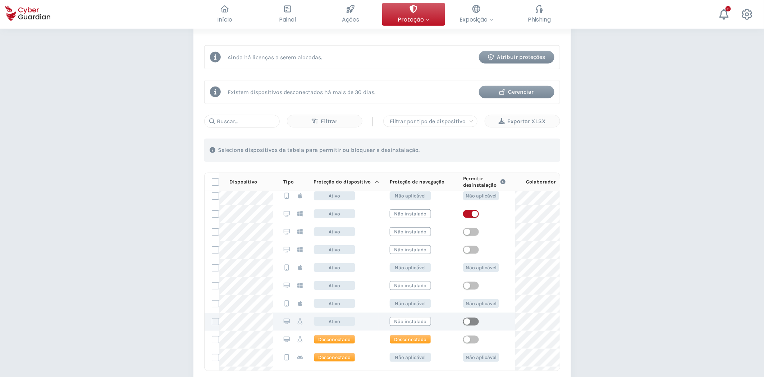
click at [474, 321] on span "button" at bounding box center [471, 322] width 16 height 8
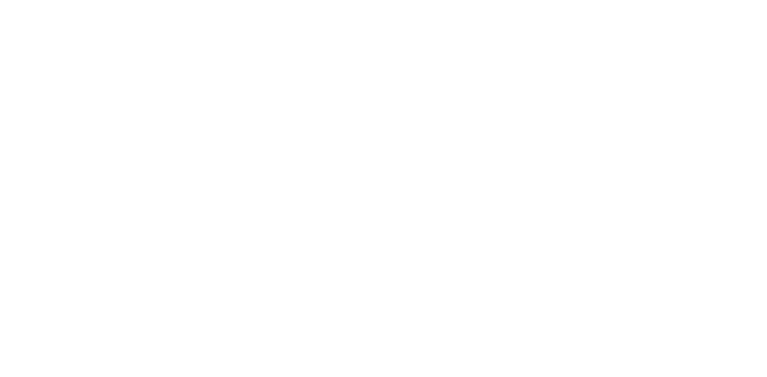
scroll to position [0, 0]
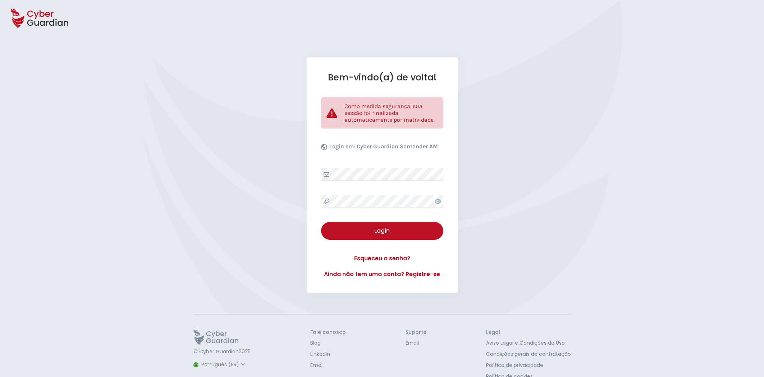
select select "Português (BR)"
